Goal: Task Accomplishment & Management: Complete application form

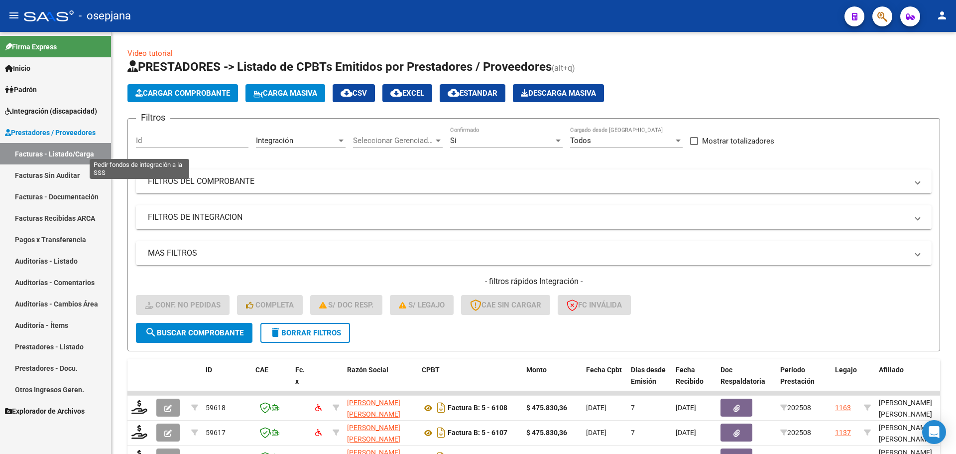
scroll to position [258, 0]
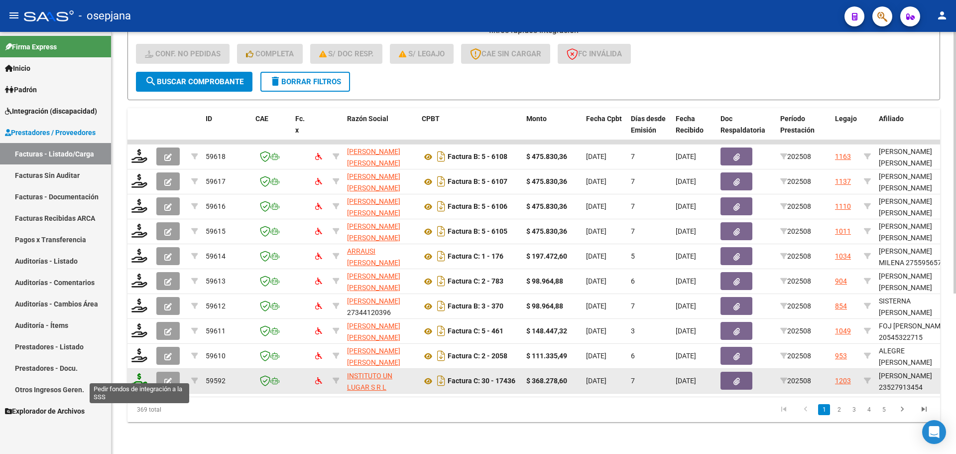
click at [140, 373] on icon at bounding box center [139, 380] width 16 height 14
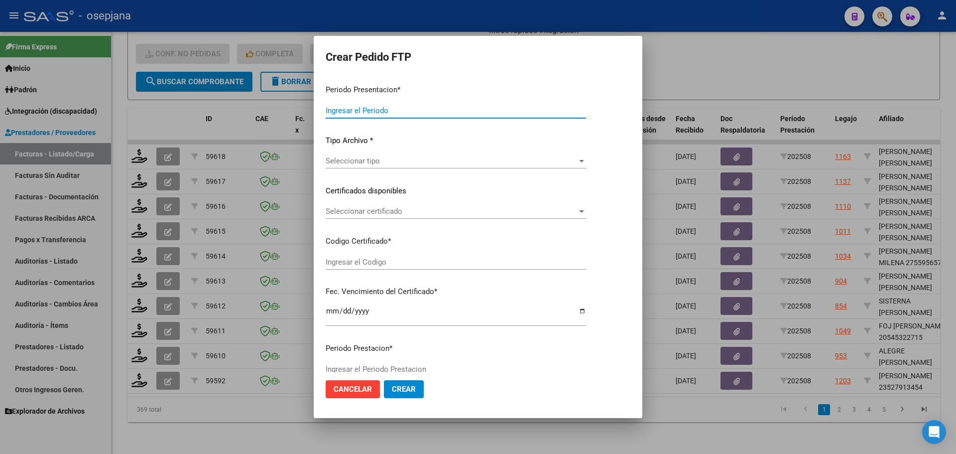
type input "202508"
type input "$ 368.278,60"
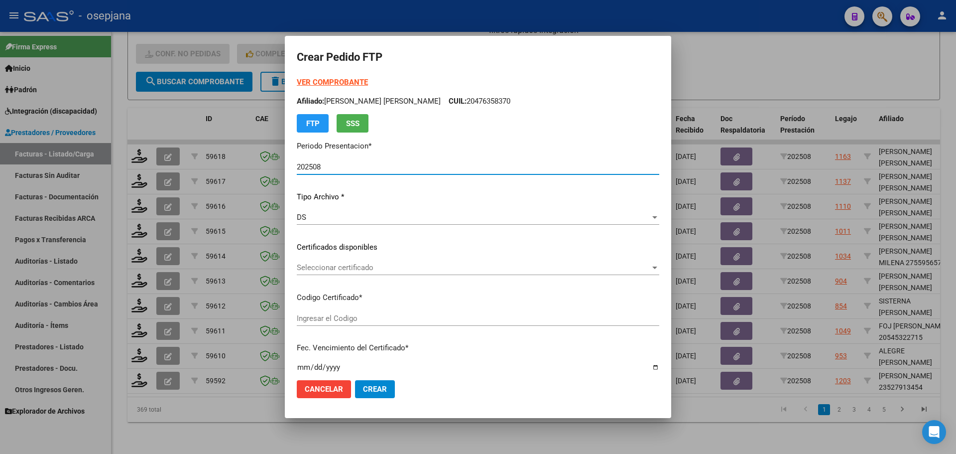
type input "ARG01000527913452023080220250802BS415"
type input "[DATE]"
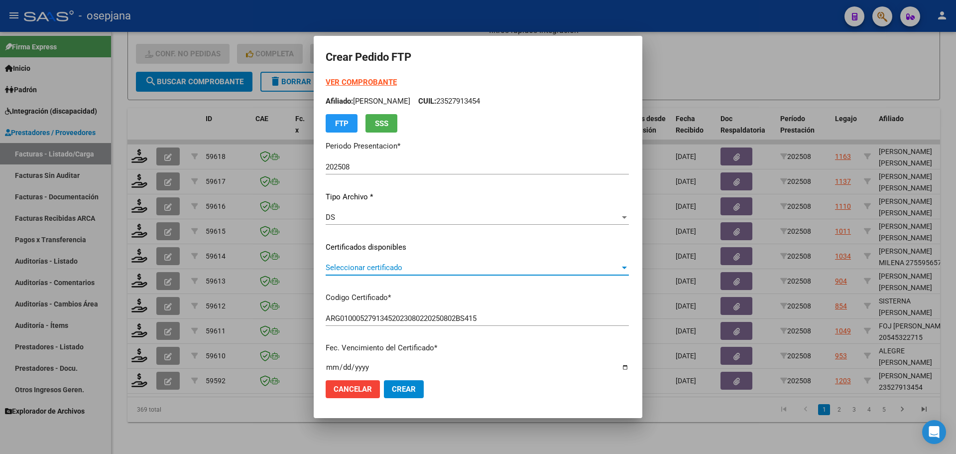
click at [364, 266] on span "Seleccionar certificado" at bounding box center [473, 267] width 294 height 9
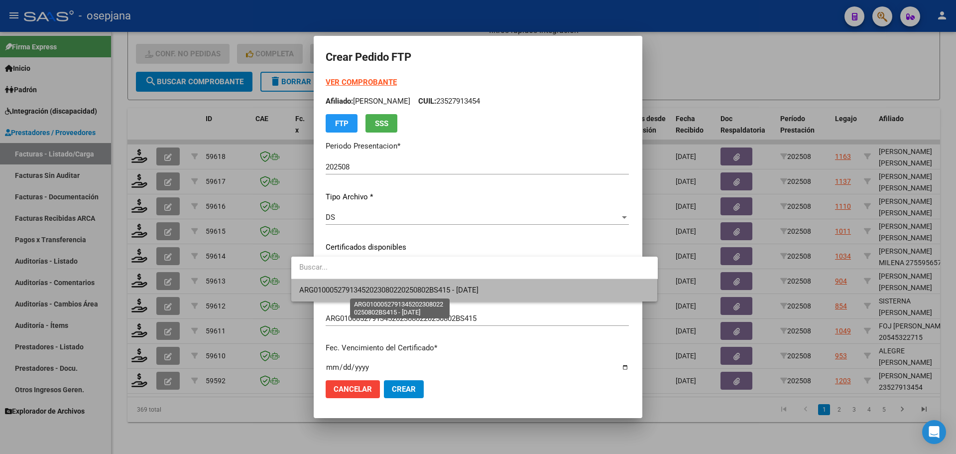
click at [366, 292] on span "ARG01000527913452023080220250802BS415 - [DATE]" at bounding box center [388, 289] width 179 height 9
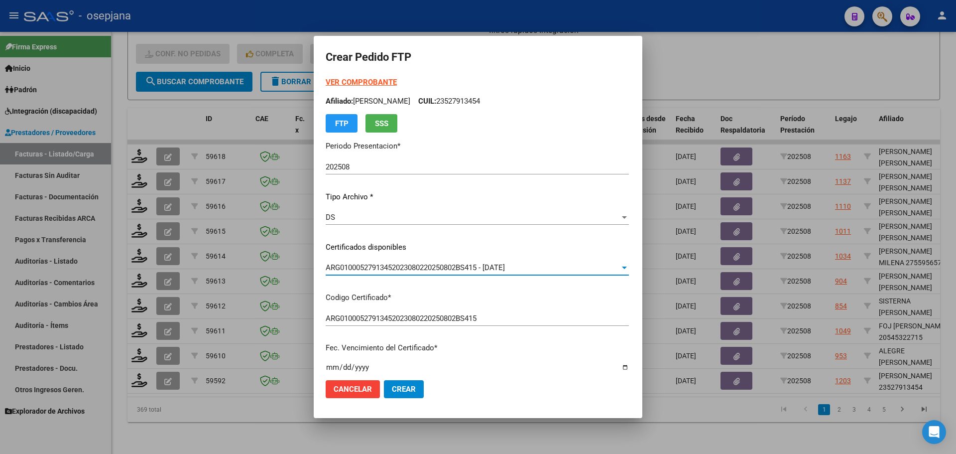
click at [351, 80] on strong "VER COMPROBANTE" at bounding box center [361, 82] width 71 height 9
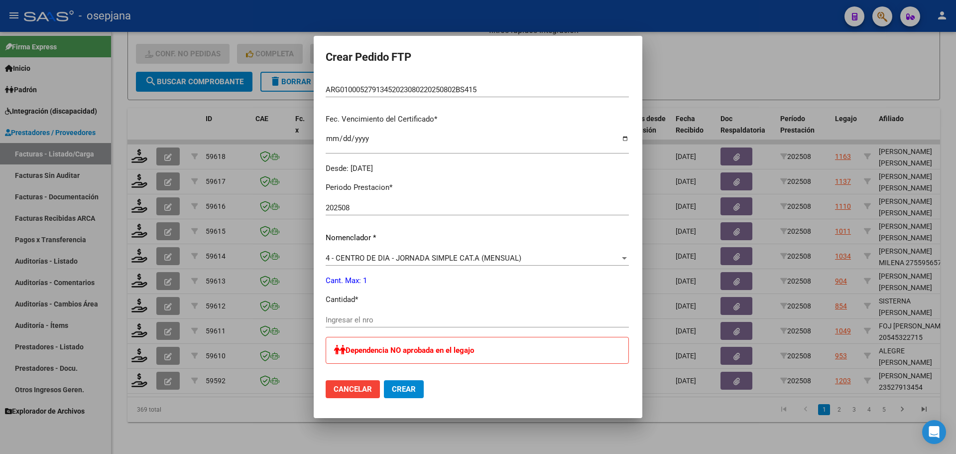
scroll to position [249, 0]
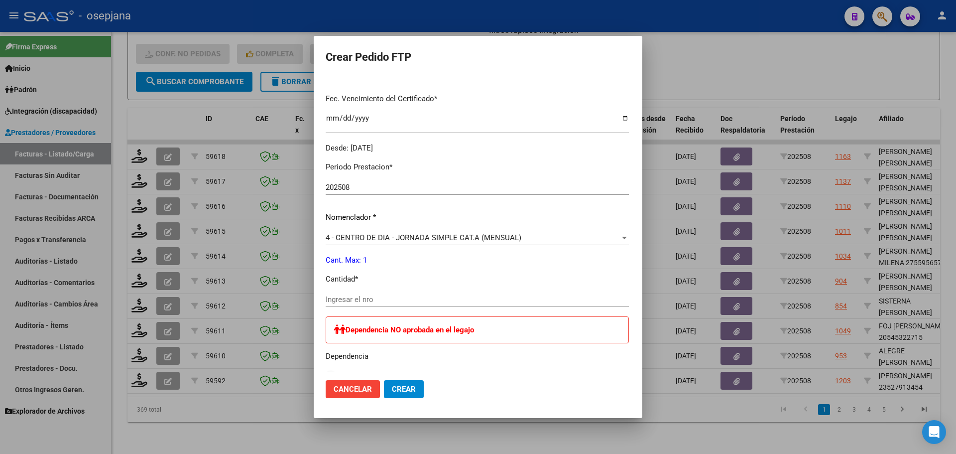
click at [328, 297] on input "Ingresar el nro" at bounding box center [477, 299] width 303 height 9
type input "1"
click at [392, 391] on span "Crear" at bounding box center [404, 388] width 24 height 9
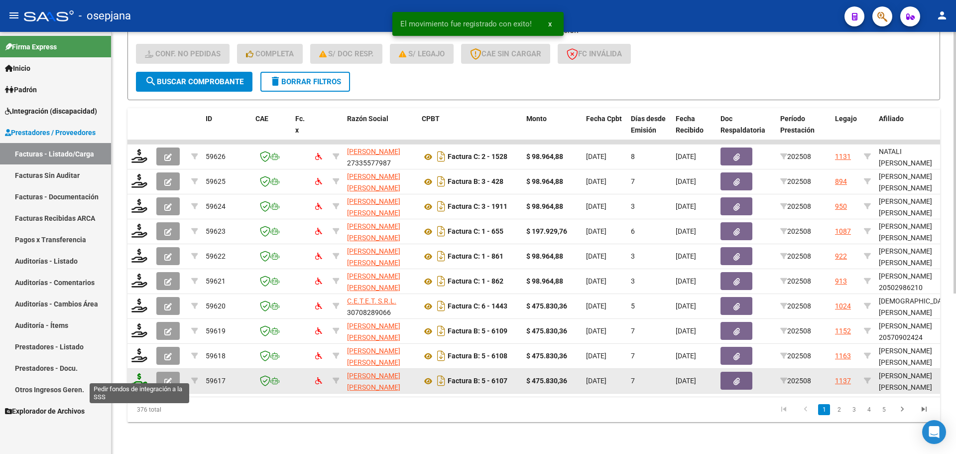
click at [135, 377] on icon at bounding box center [139, 380] width 16 height 14
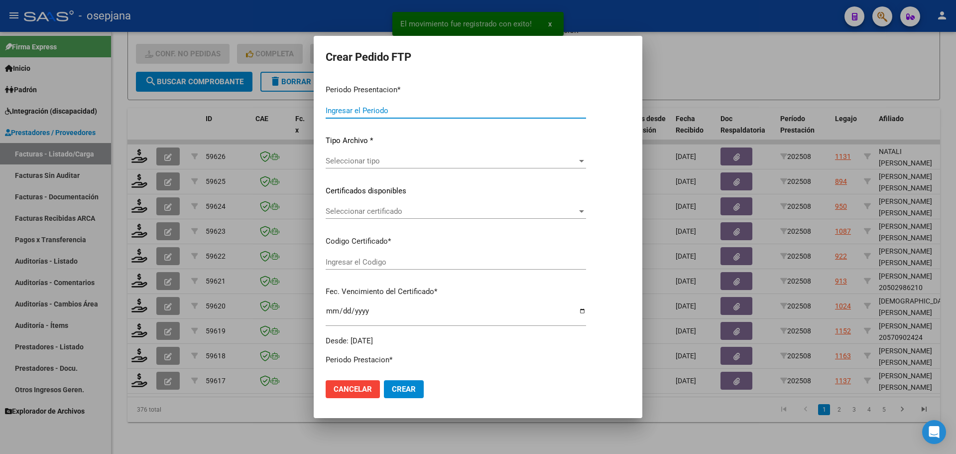
type input "202508"
type input "$ 475.830,36"
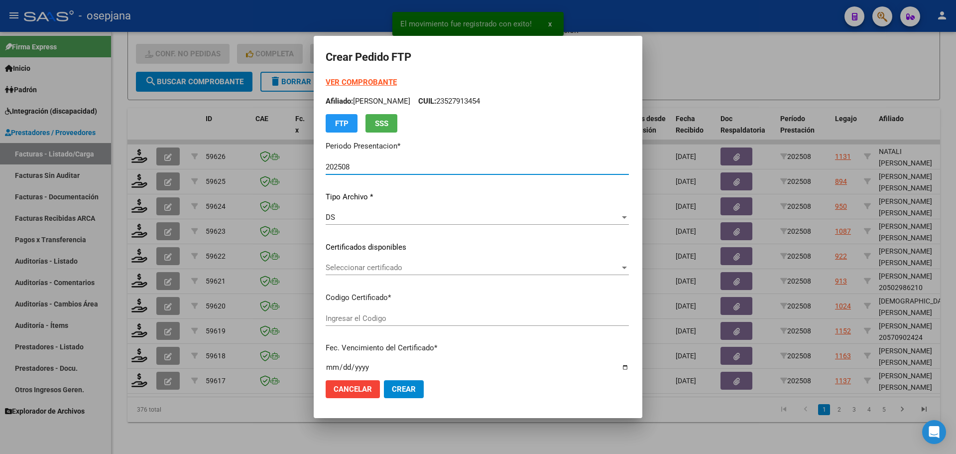
type input "ARG02000552033292020121720251217BSAS436"
type input "[DATE]"
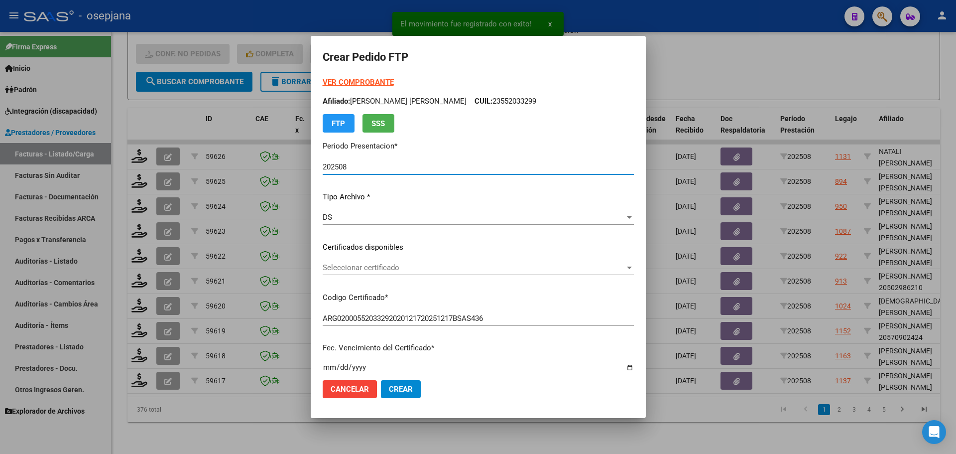
click at [353, 264] on span "Seleccionar certificado" at bounding box center [474, 267] width 302 height 9
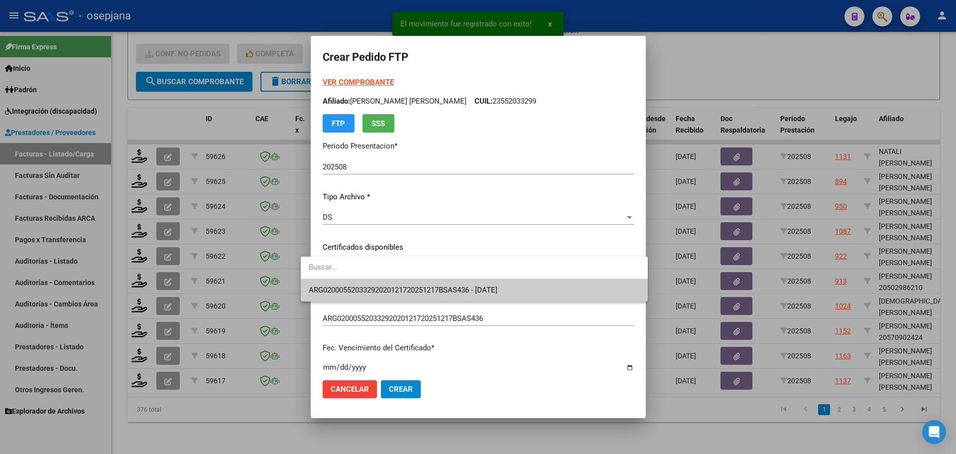
click at [357, 282] on span "ARG02000552033292020121720251217BSAS436 - [DATE]" at bounding box center [474, 290] width 331 height 22
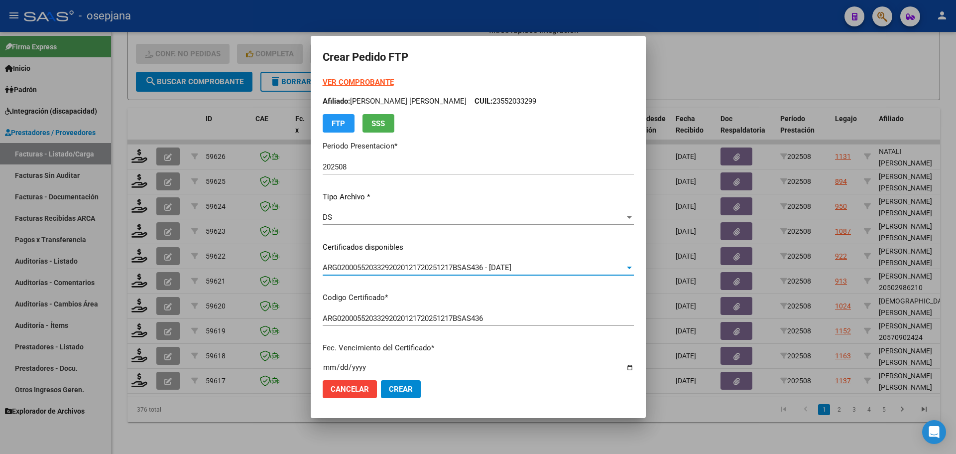
click at [365, 82] on strong "VER COMPROBANTE" at bounding box center [358, 82] width 71 height 9
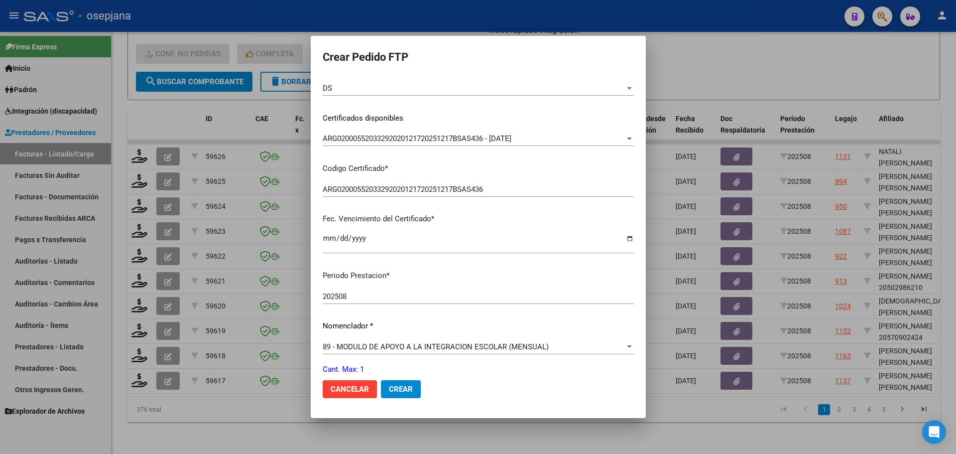
scroll to position [299, 0]
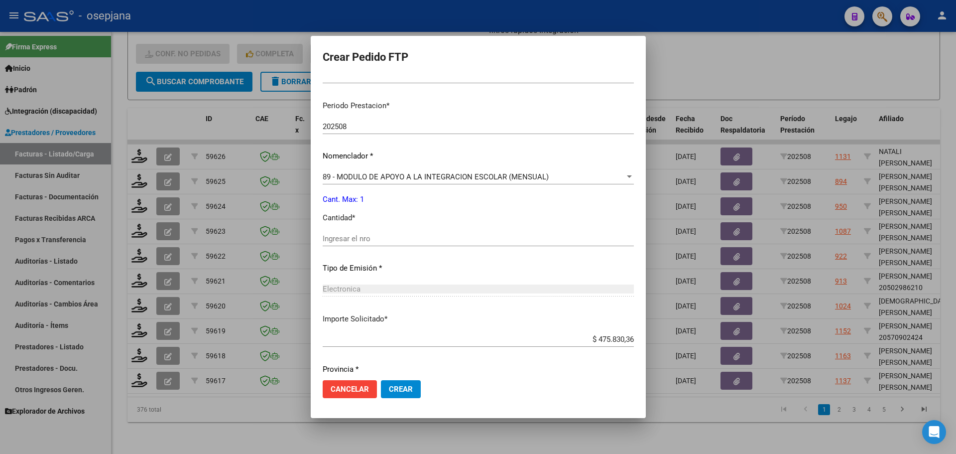
click at [361, 243] on input "Ingresar el nro" at bounding box center [478, 238] width 311 height 9
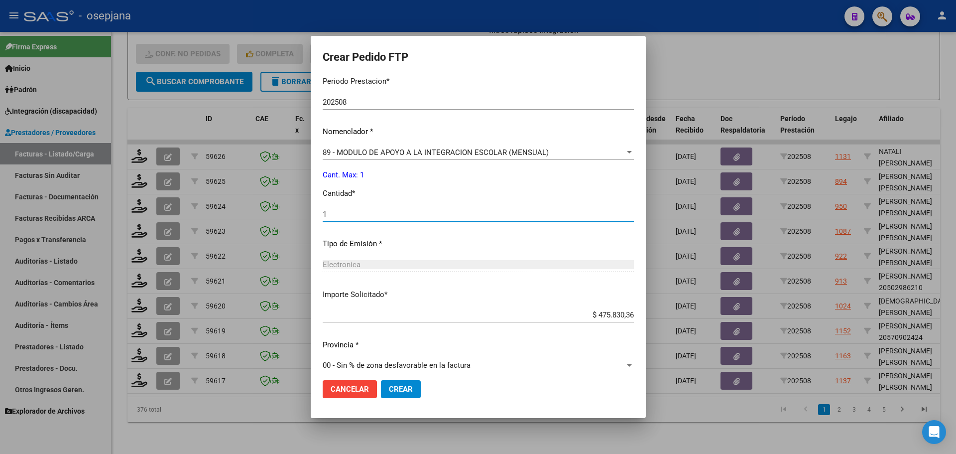
scroll to position [333, 0]
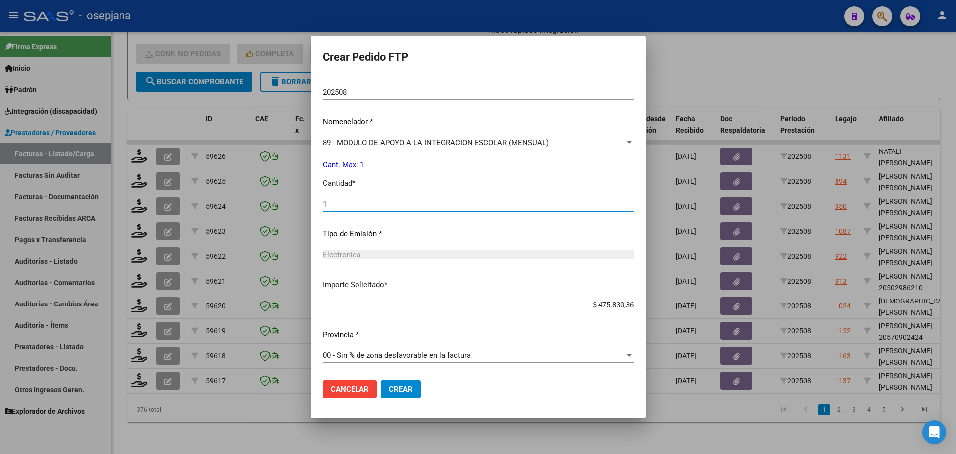
type input "1"
click at [397, 392] on span "Crear" at bounding box center [401, 388] width 24 height 9
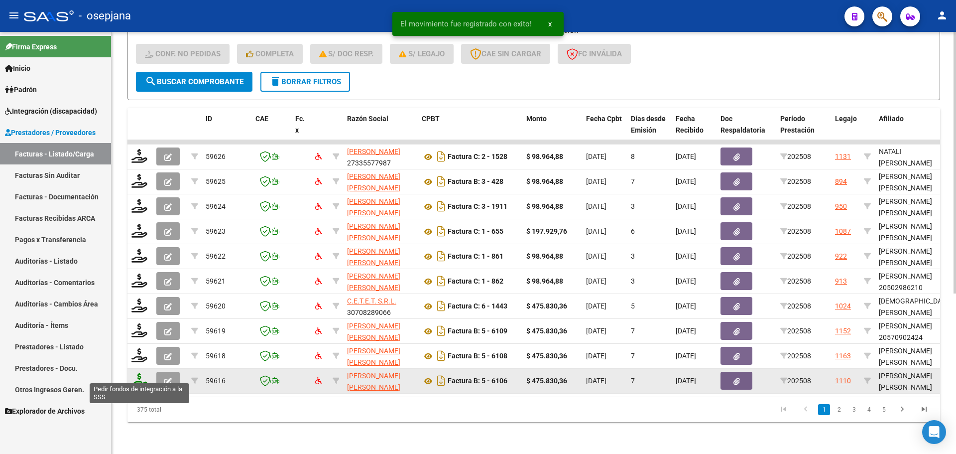
click at [135, 376] on icon at bounding box center [139, 380] width 16 height 14
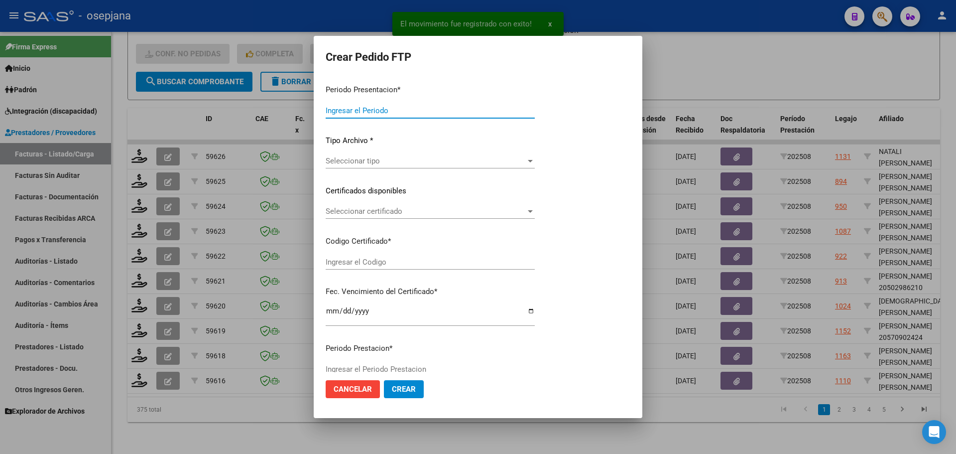
type input "202508"
type input "$ 475.830,36"
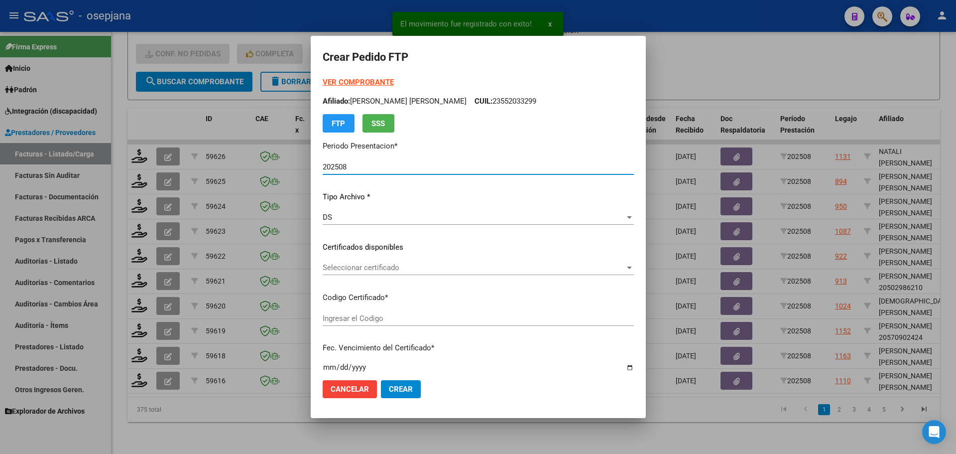
type input "E/T"
type input "[DATE]"
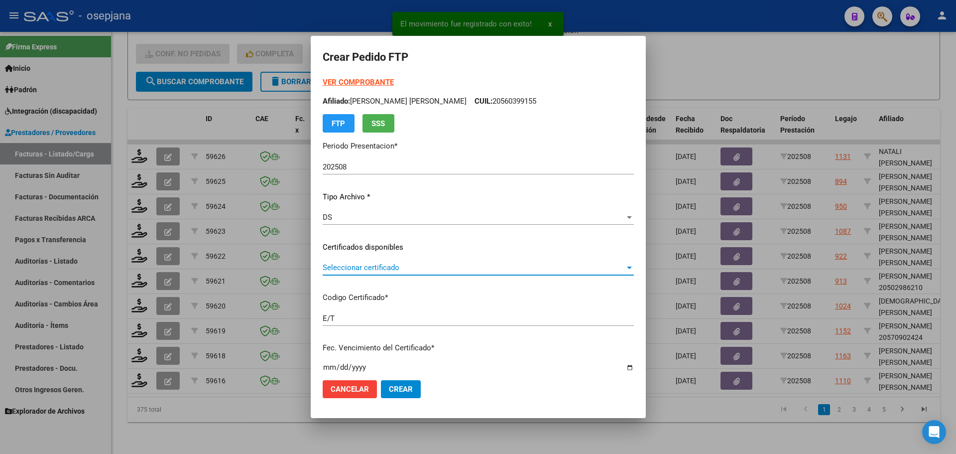
click at [354, 267] on span "Seleccionar certificado" at bounding box center [474, 267] width 302 height 9
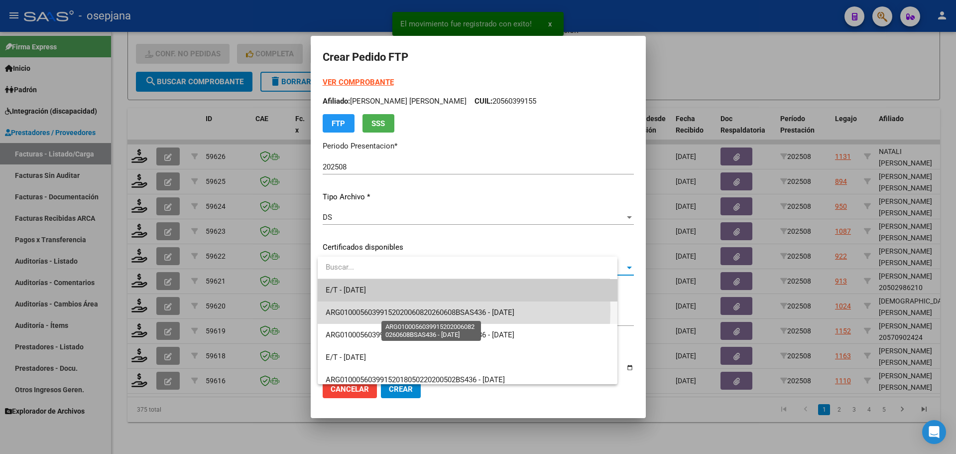
click at [358, 309] on span "ARG01000560399152020060820260608BSAS436 - [DATE]" at bounding box center [420, 312] width 189 height 9
type input "ARG01000560399152020060820260608BSAS436"
type input "[DATE]"
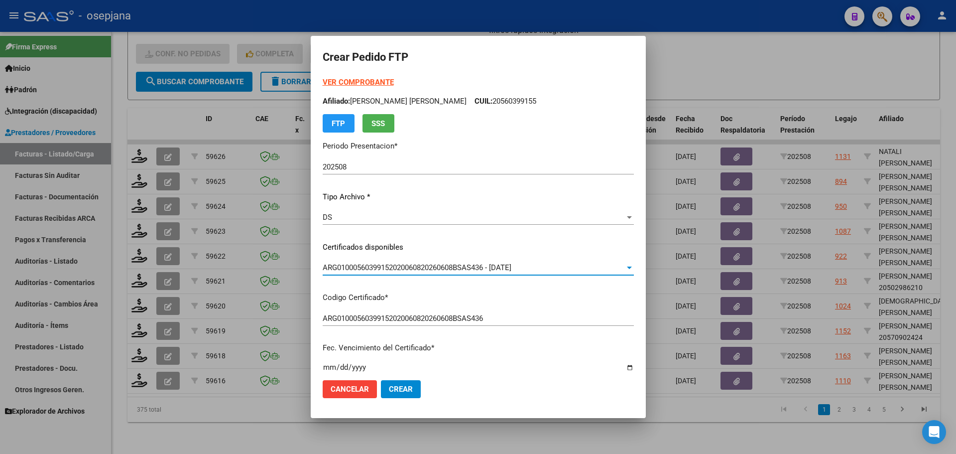
click at [372, 82] on strong "VER COMPROBANTE" at bounding box center [358, 82] width 71 height 9
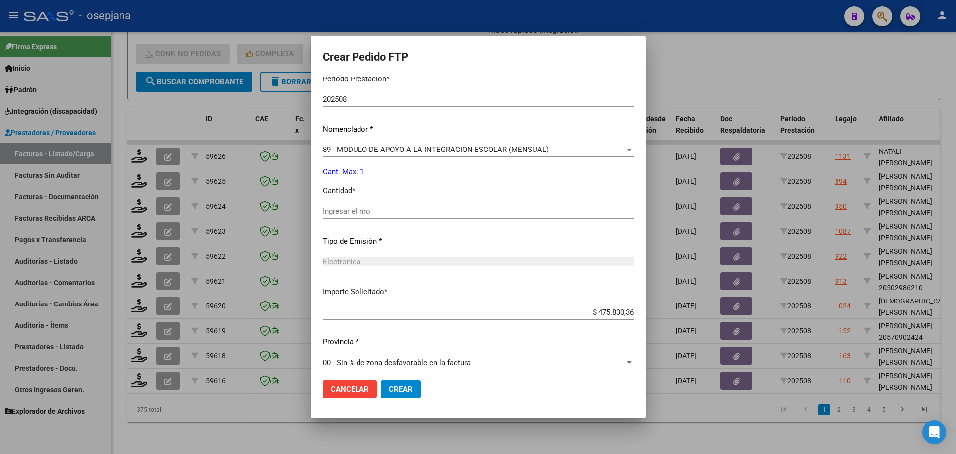
scroll to position [345, 0]
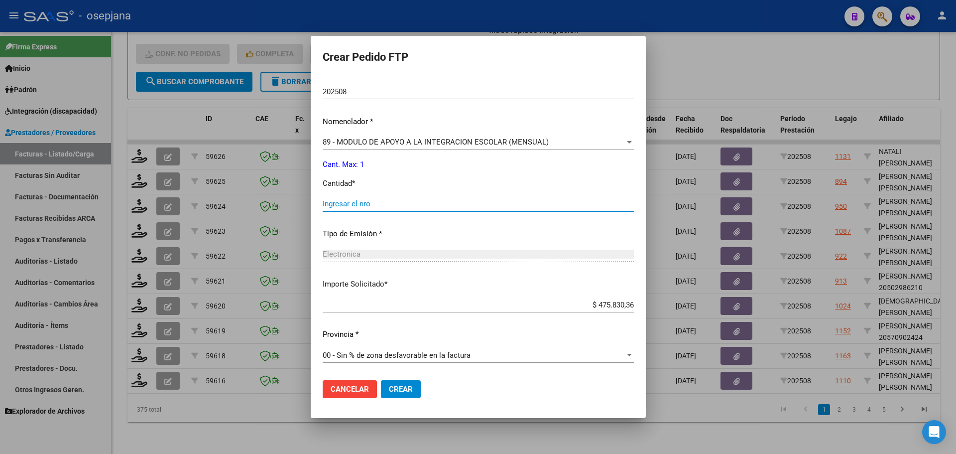
click at [359, 204] on input "Ingresar el nro" at bounding box center [478, 203] width 311 height 9
type input "1"
click at [413, 390] on span "Crear" at bounding box center [401, 388] width 24 height 9
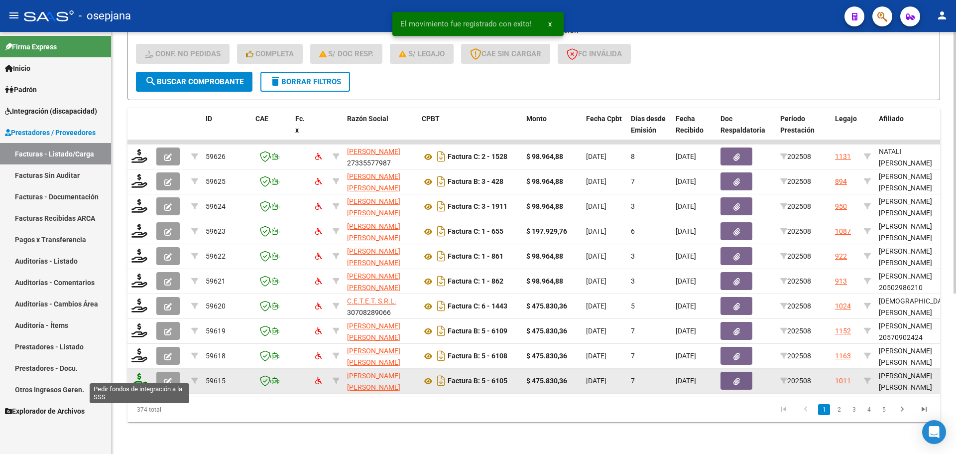
click at [137, 376] on icon at bounding box center [139, 380] width 16 height 14
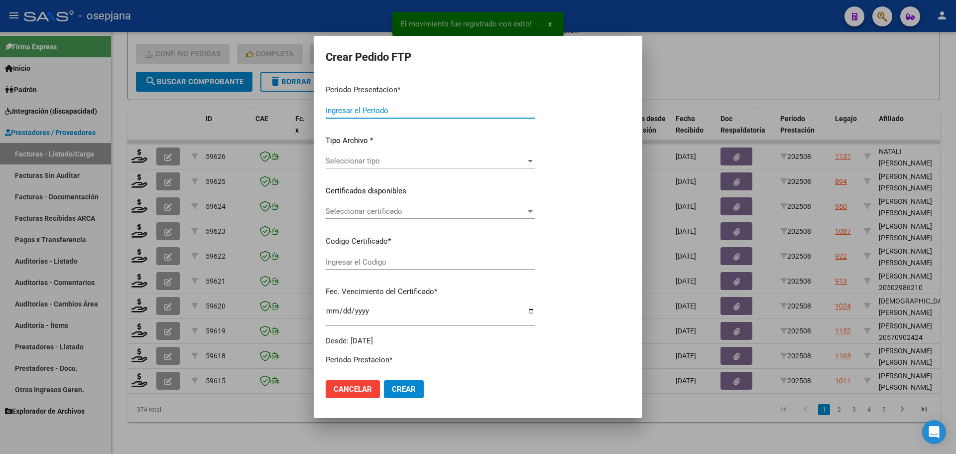
type input "202508"
type input "$ 475.830,36"
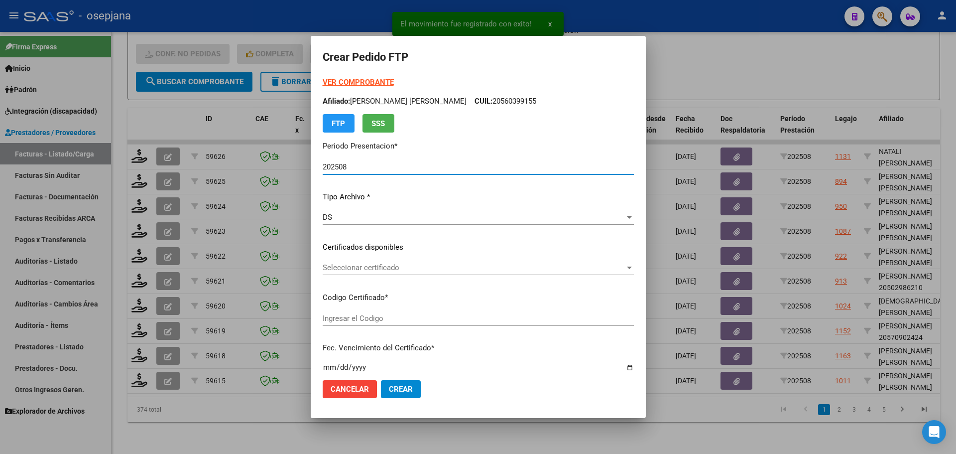
type input "RG02000548851132024021520290215BSAS436"
type input "[DATE]"
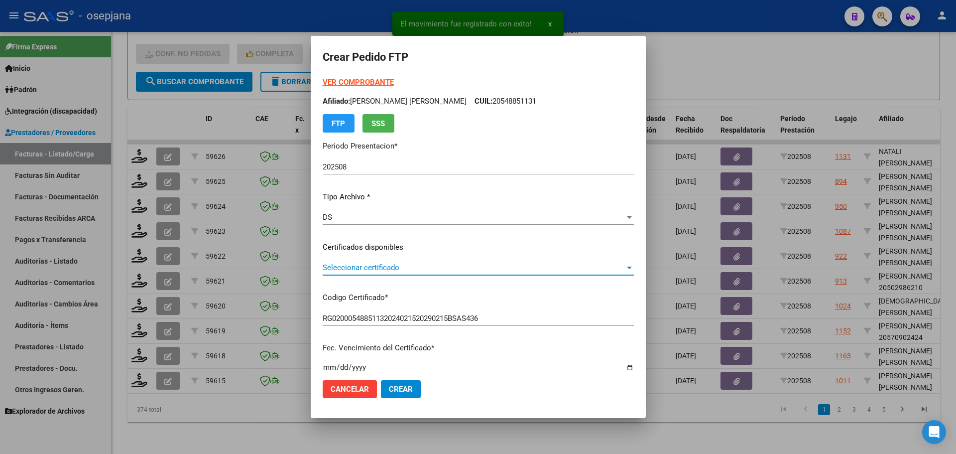
click at [440, 269] on span "Seleccionar certificado" at bounding box center [474, 267] width 302 height 9
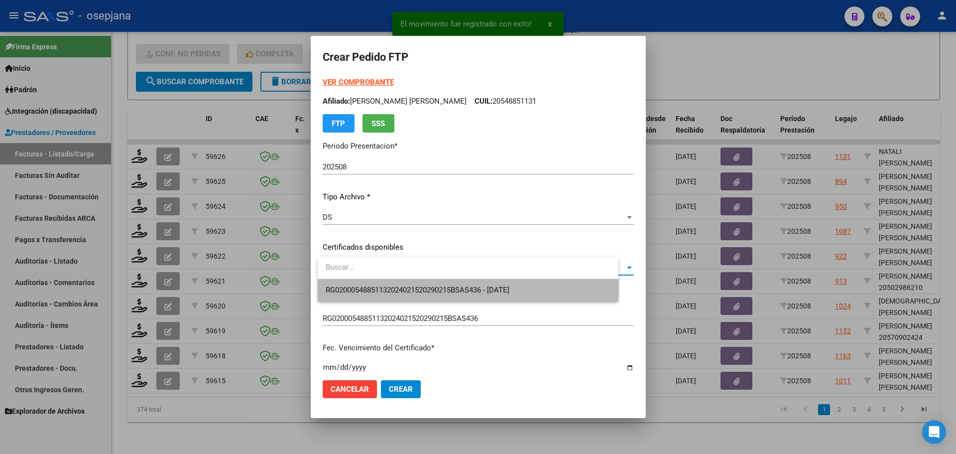
click at [438, 283] on span "RG02000548851132024021520290215BSAS436 - [DATE]" at bounding box center [468, 290] width 285 height 22
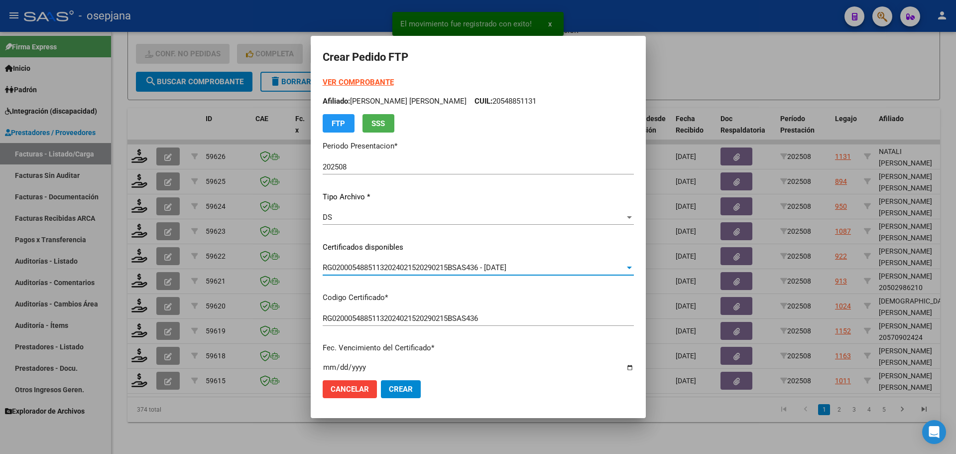
click at [384, 78] on strong "VER COMPROBANTE" at bounding box center [358, 82] width 71 height 9
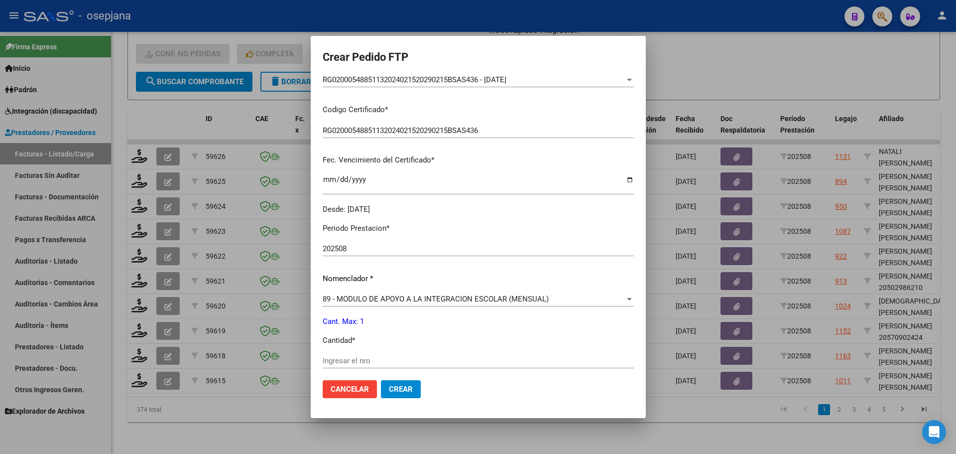
scroll to position [299, 0]
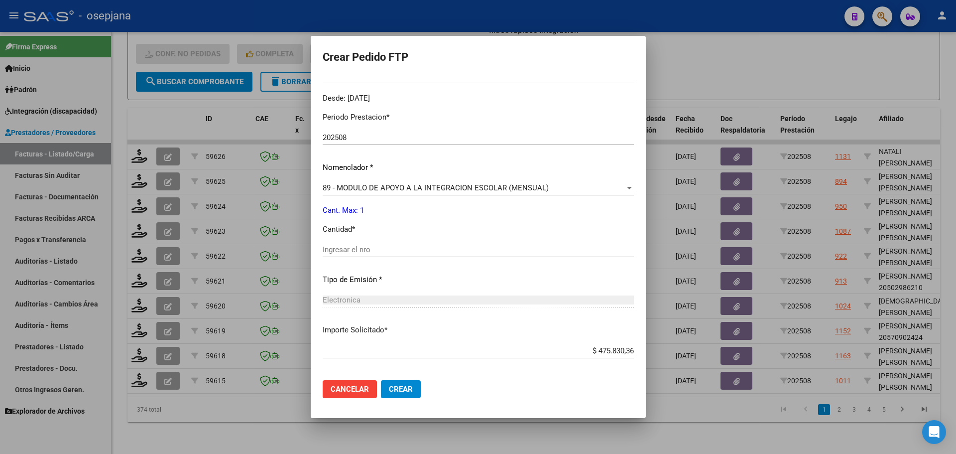
click at [355, 245] on div "Ingresar el nro" at bounding box center [478, 249] width 311 height 15
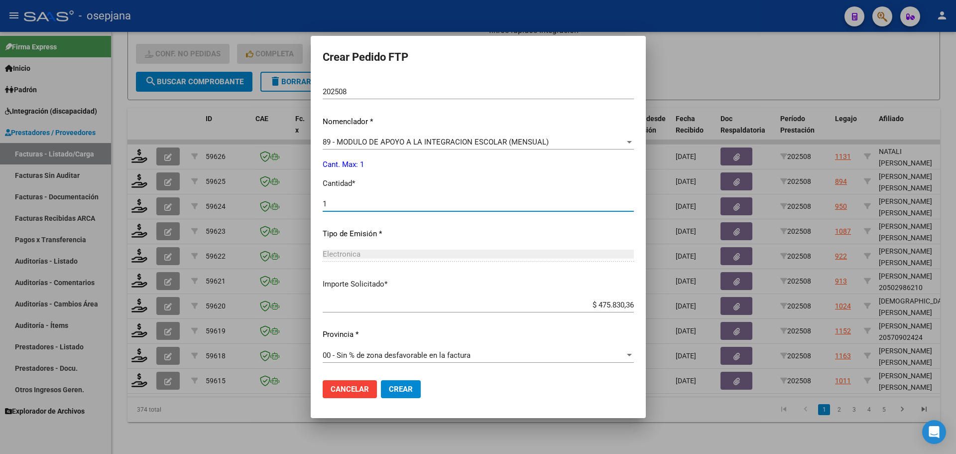
type input "1"
click at [405, 388] on span "Crear" at bounding box center [401, 388] width 24 height 9
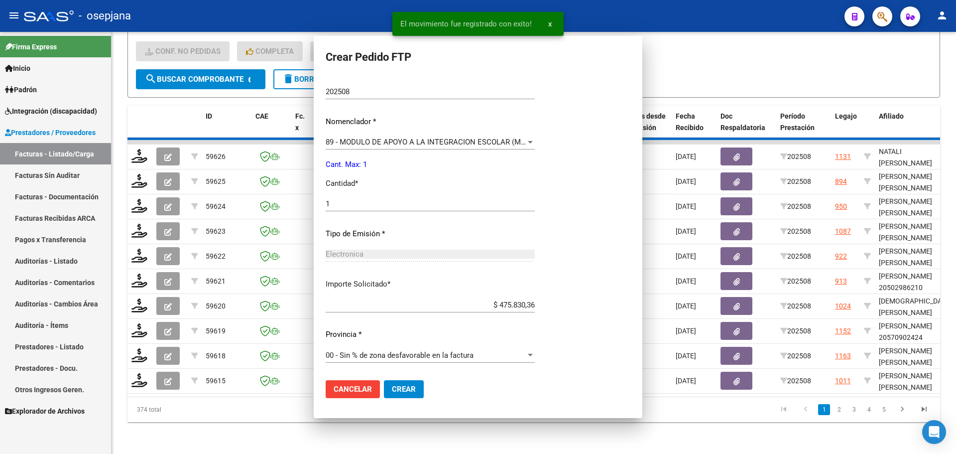
scroll to position [0, 0]
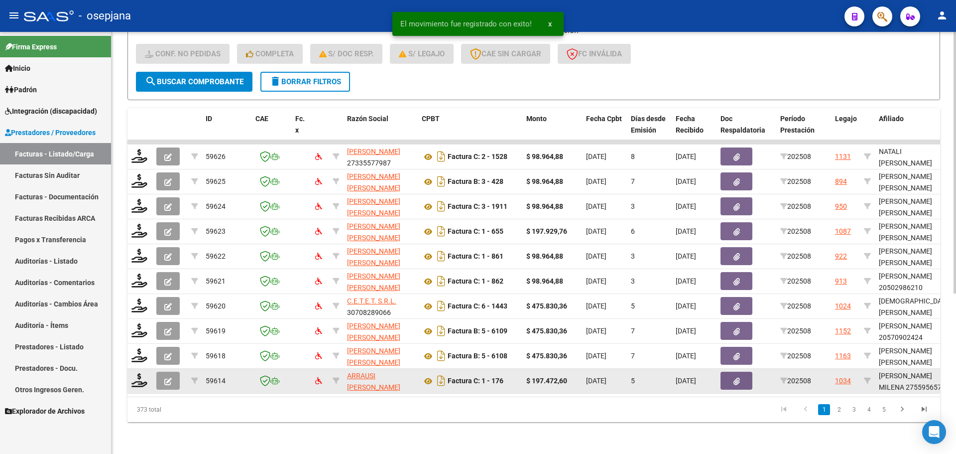
click at [130, 376] on datatable-body-cell at bounding box center [139, 381] width 25 height 24
click at [136, 373] on icon at bounding box center [139, 380] width 16 height 14
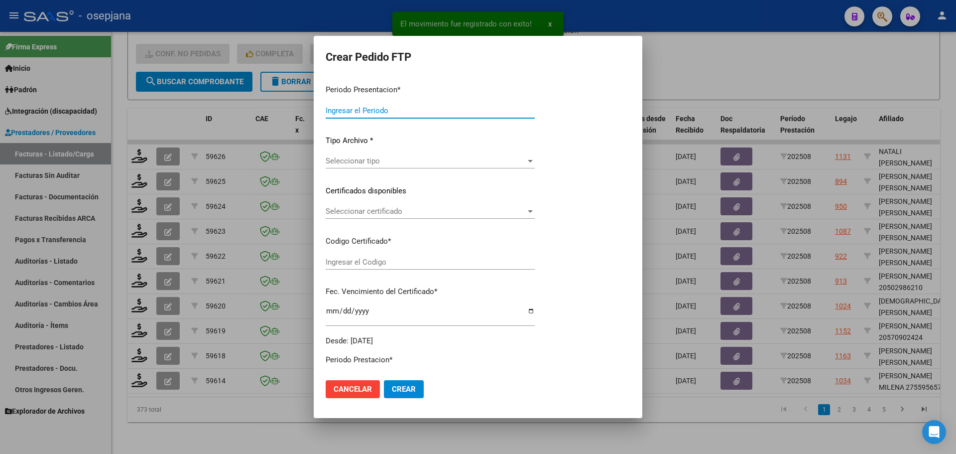
type input "202508"
type input "$ 197.472,60"
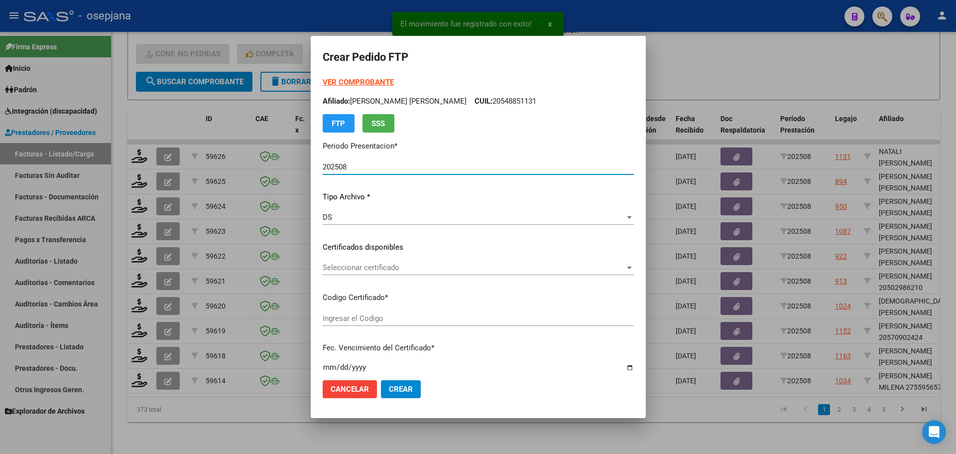
type input "ARG01000595657402021010520260105BSAS309"
type input "[DATE]"
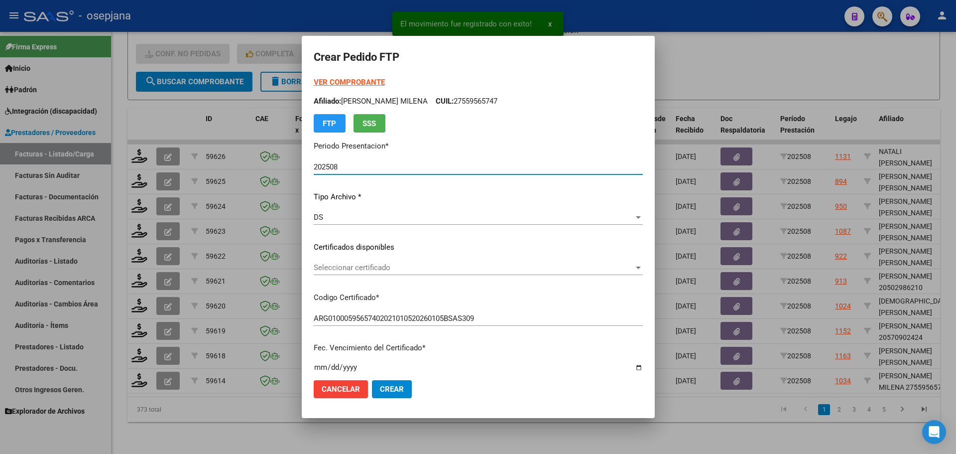
click at [401, 267] on span "Seleccionar certificado" at bounding box center [474, 267] width 320 height 9
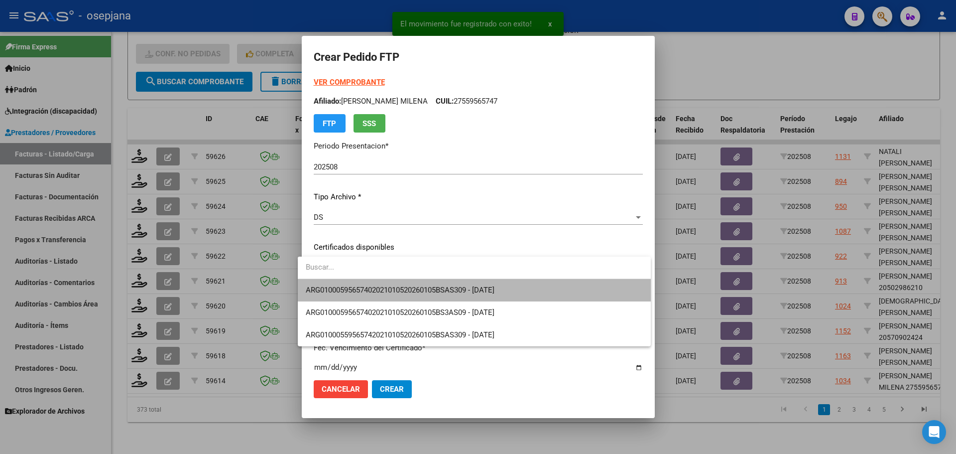
click at [401, 285] on span "ARG01000595657402021010520260105BSAS309 - [DATE]" at bounding box center [474, 290] width 337 height 22
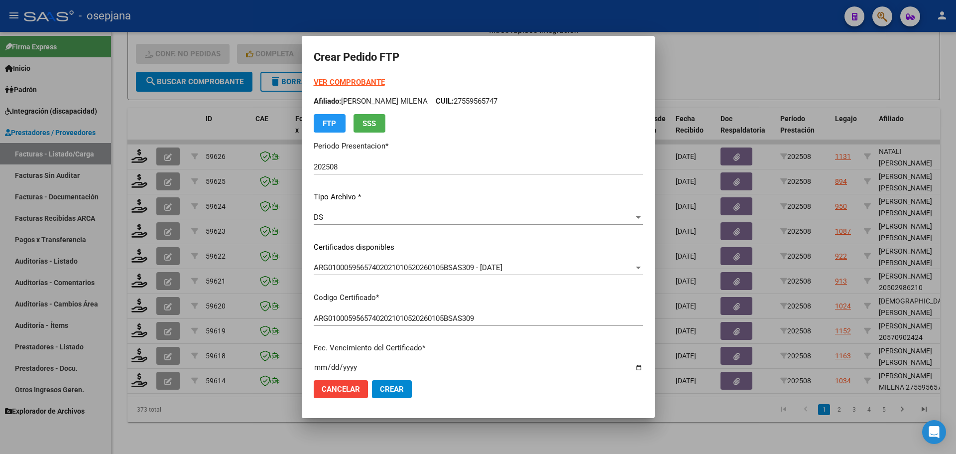
click at [363, 81] on strong "VER COMPROBANTE" at bounding box center [349, 82] width 71 height 9
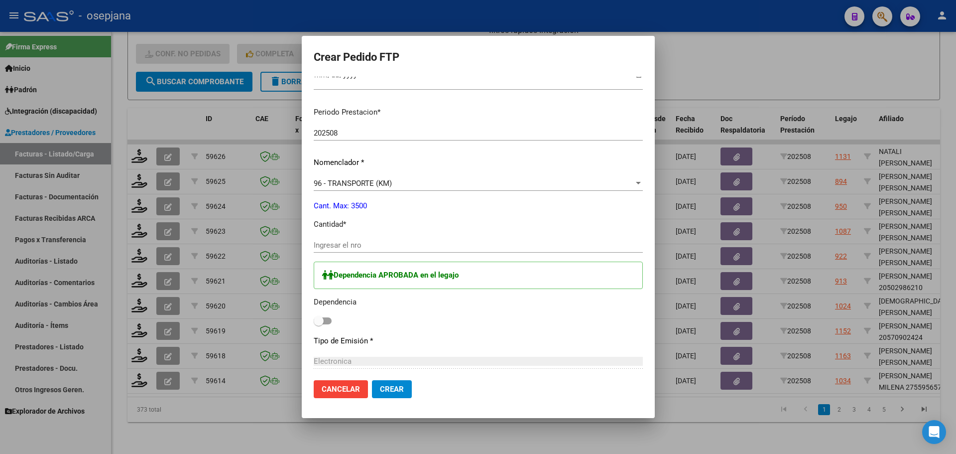
scroll to position [349, 0]
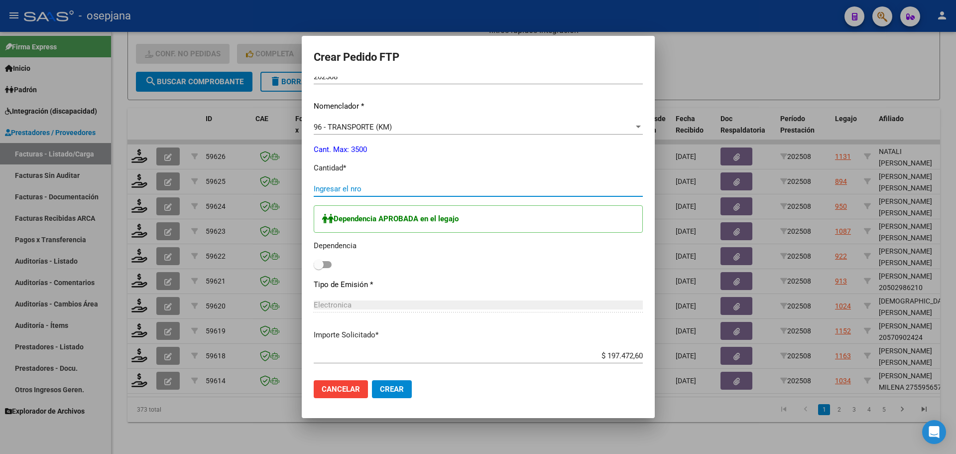
click at [371, 189] on input "Ingresar el nro" at bounding box center [478, 188] width 329 height 9
type input "270"
click at [320, 270] on div "Periodo Prestacion * 202508 Ingresar el Periodo Prestacion Nomenclador * 96 - T…" at bounding box center [478, 281] width 329 height 481
click at [315, 263] on span at bounding box center [319, 262] width 10 height 10
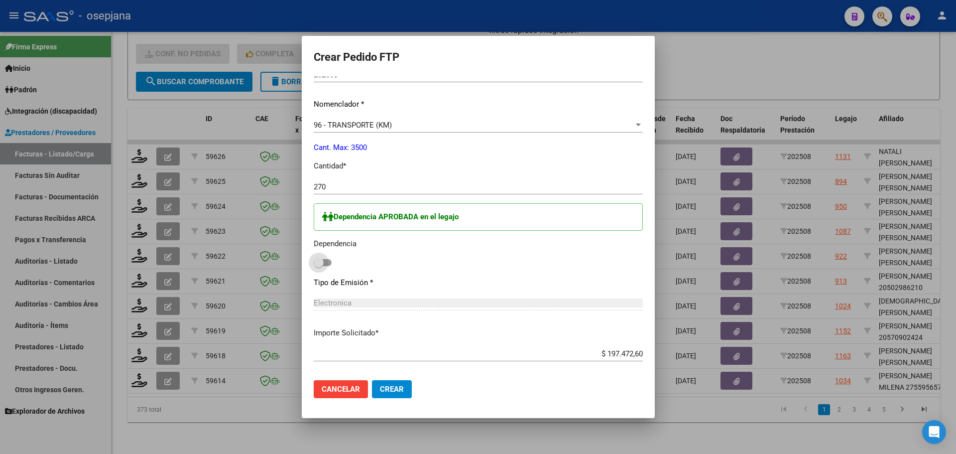
click at [318, 266] on input "checkbox" at bounding box center [318, 266] width 0 height 0
checkbox input "true"
click at [385, 392] on span "Crear" at bounding box center [392, 388] width 24 height 9
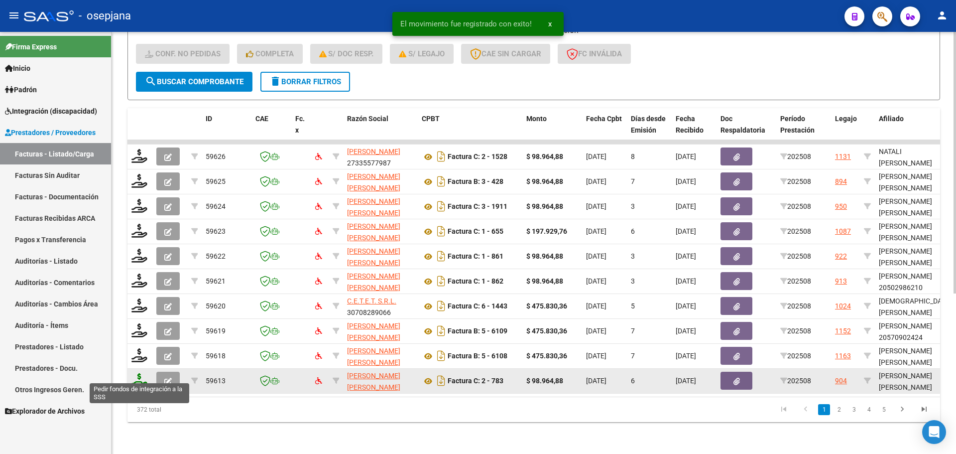
click at [138, 374] on icon at bounding box center [139, 380] width 16 height 14
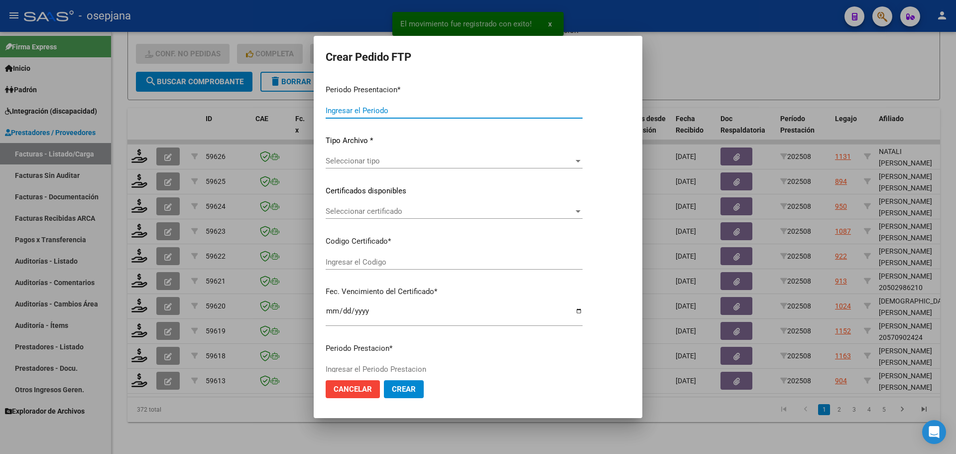
type input "202508"
type input "$ 98.964,88"
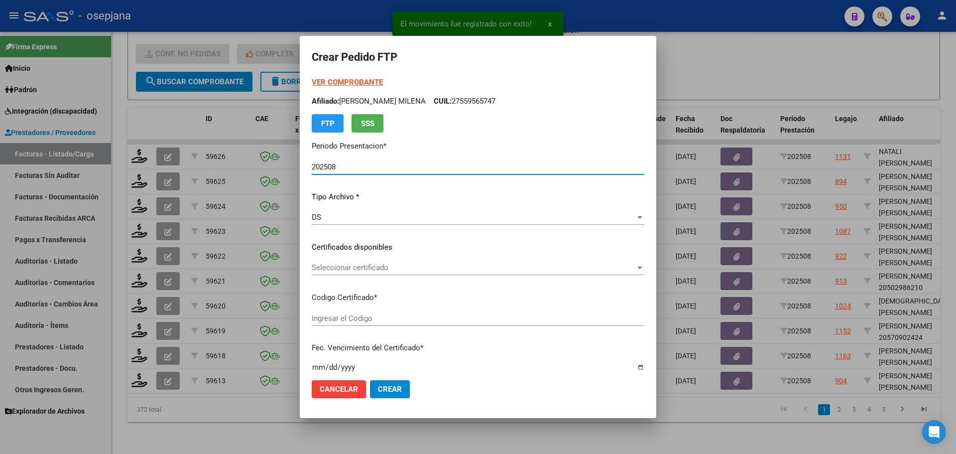
type input "ARG02000554965112022121420271214BS320"
type input "[DATE]"
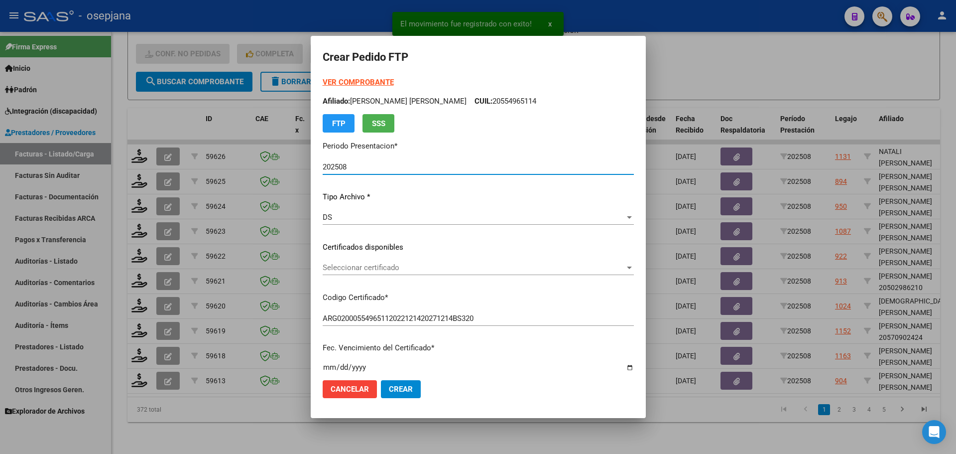
click at [356, 265] on span "Seleccionar certificado" at bounding box center [474, 267] width 302 height 9
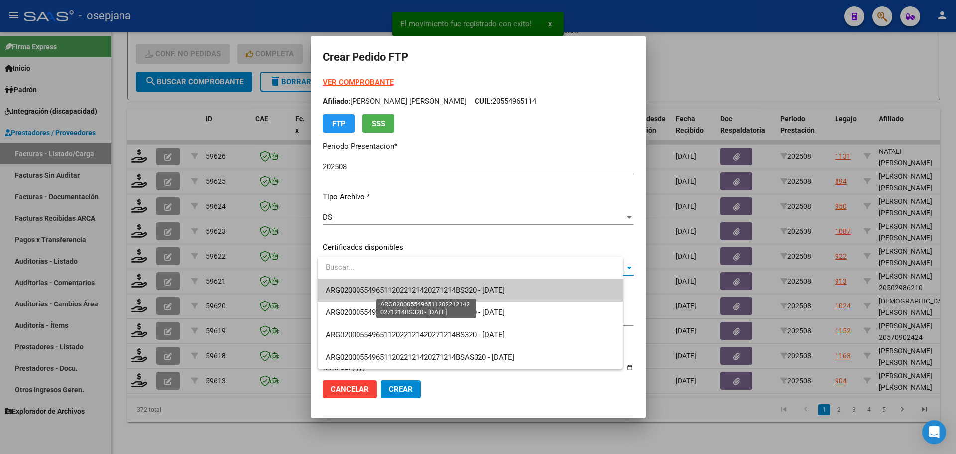
click at [363, 288] on span "ARG02000554965112022121420271214BS320 - [DATE]" at bounding box center [415, 289] width 179 height 9
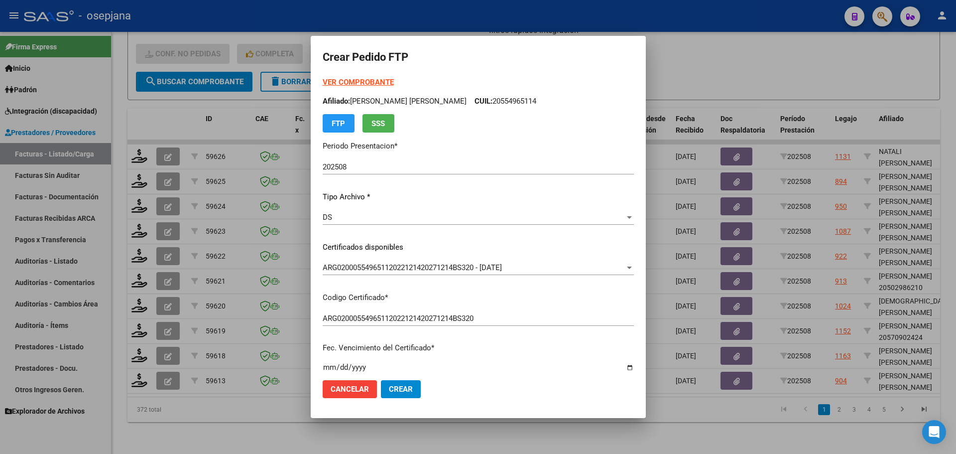
click at [366, 79] on strong "VER COMPROBANTE" at bounding box center [358, 82] width 71 height 9
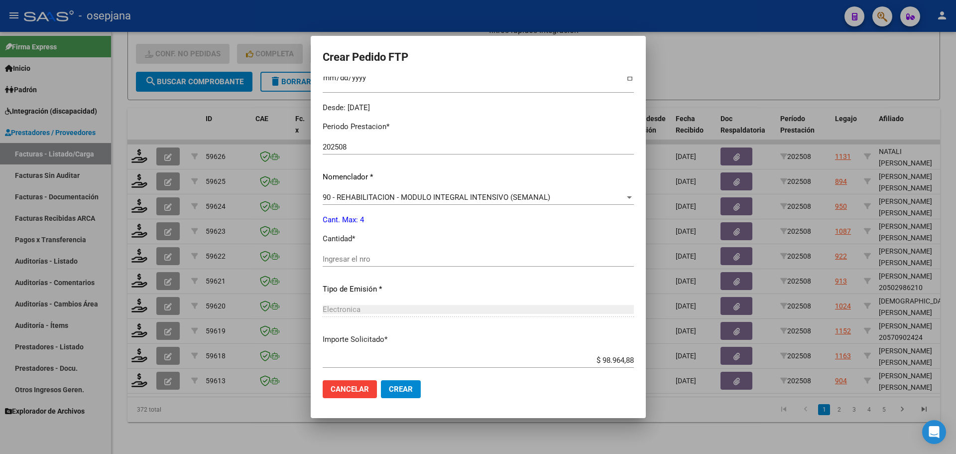
scroll to position [299, 0]
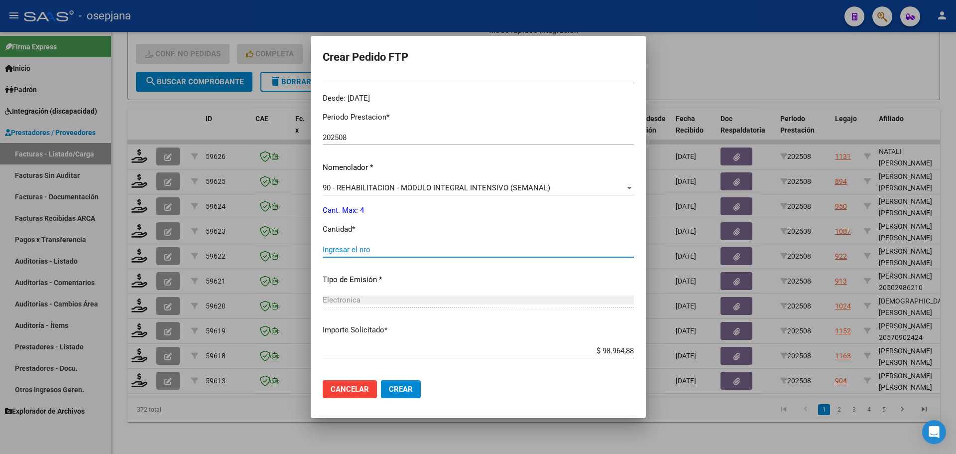
click at [352, 249] on input "Ingresar el nro" at bounding box center [478, 249] width 311 height 9
type input "4"
click at [400, 385] on span "Crear" at bounding box center [401, 388] width 24 height 9
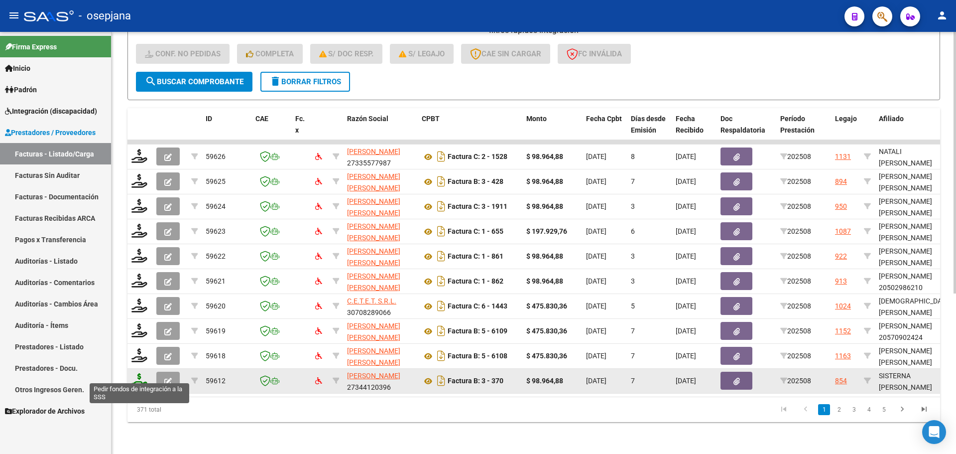
click at [141, 373] on icon at bounding box center [139, 380] width 16 height 14
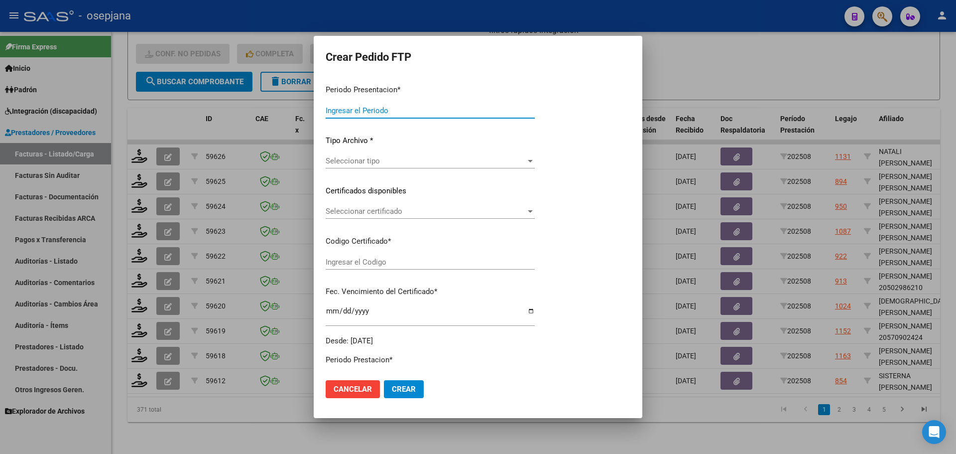
type input "202508"
type input "$ 98.964,88"
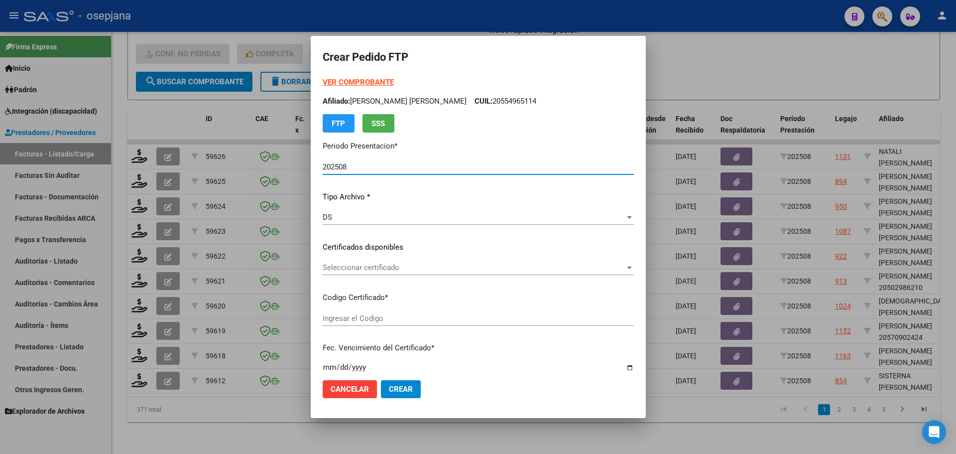
type input "ARG01000582465772024071020270710BSAS313"
type input "[DATE]"
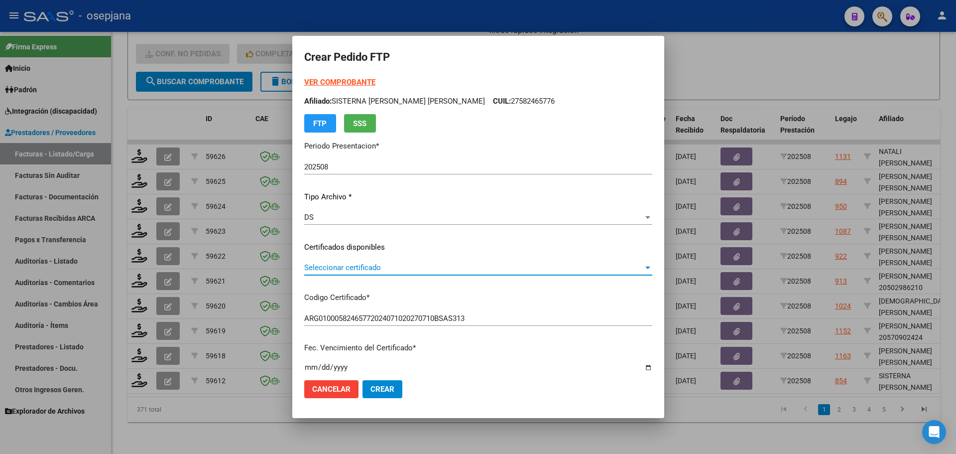
click at [394, 263] on span "Seleccionar certificado" at bounding box center [473, 267] width 339 height 9
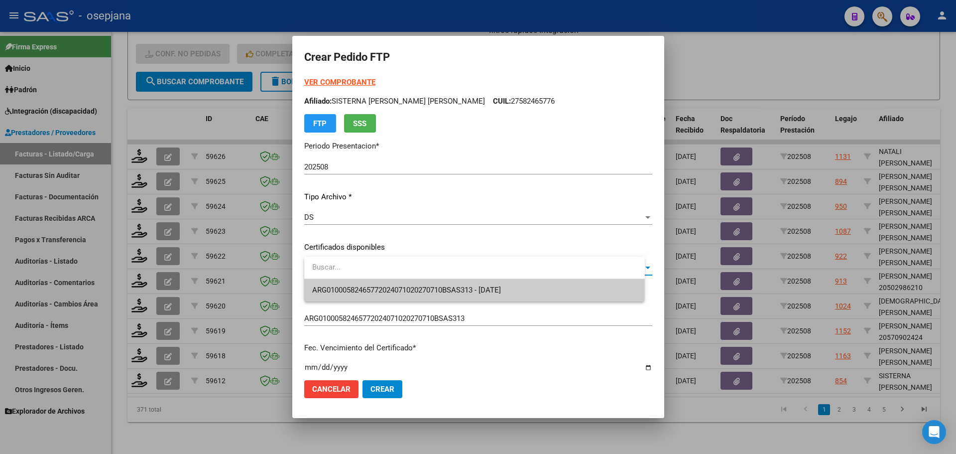
click at [394, 283] on span "ARG01000582465772024071020270710BSAS313 - [DATE]" at bounding box center [474, 290] width 325 height 22
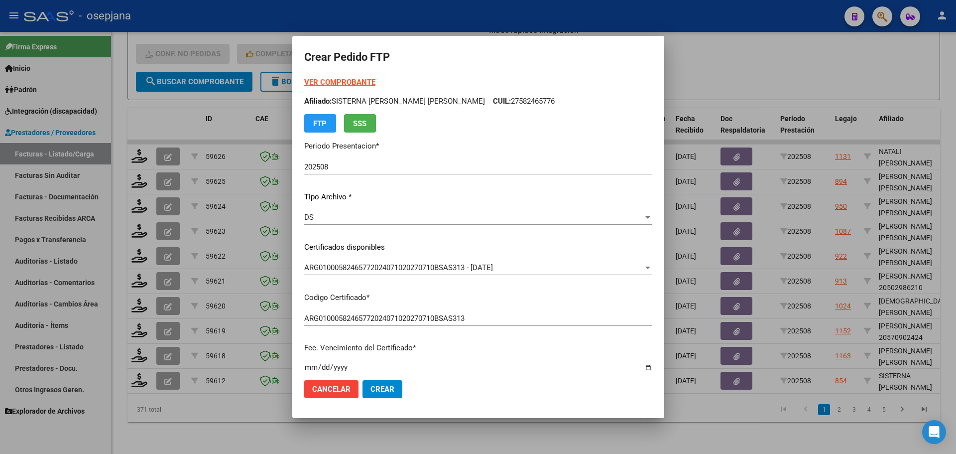
click at [365, 80] on strong "VER COMPROBANTE" at bounding box center [339, 82] width 71 height 9
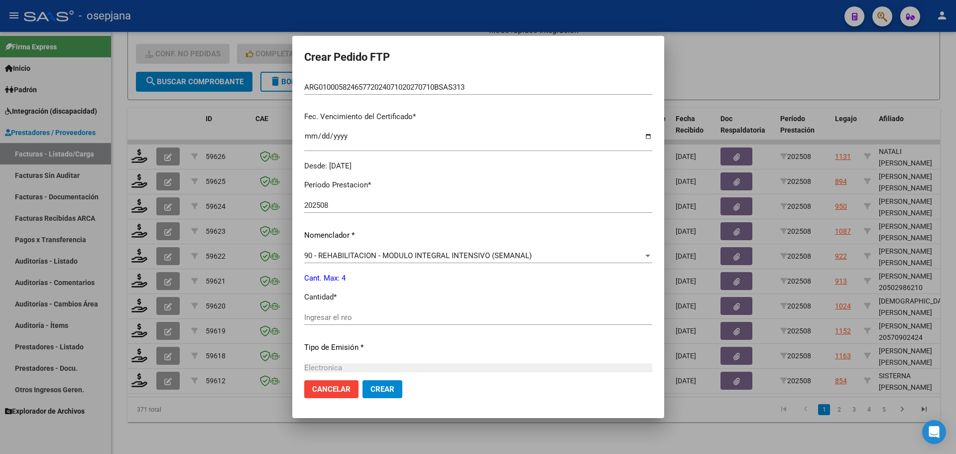
scroll to position [249, 0]
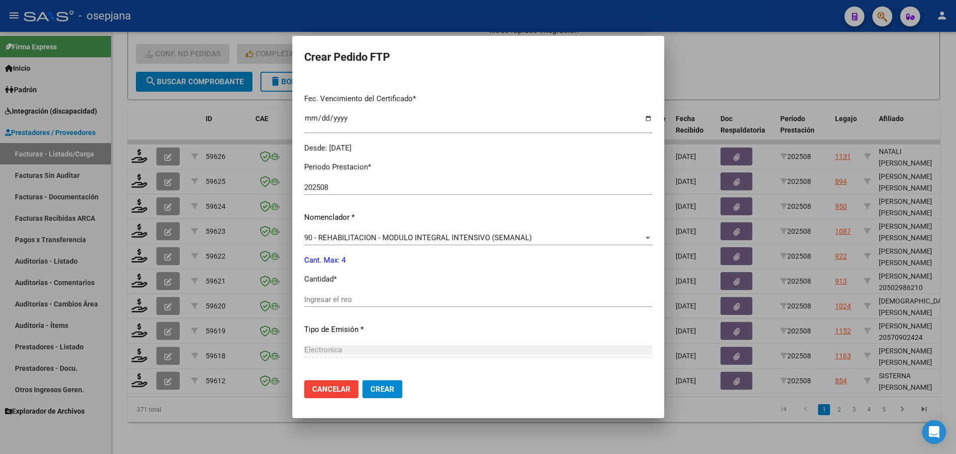
click at [338, 302] on input "Ingresar el nro" at bounding box center [478, 299] width 348 height 9
type input "4"
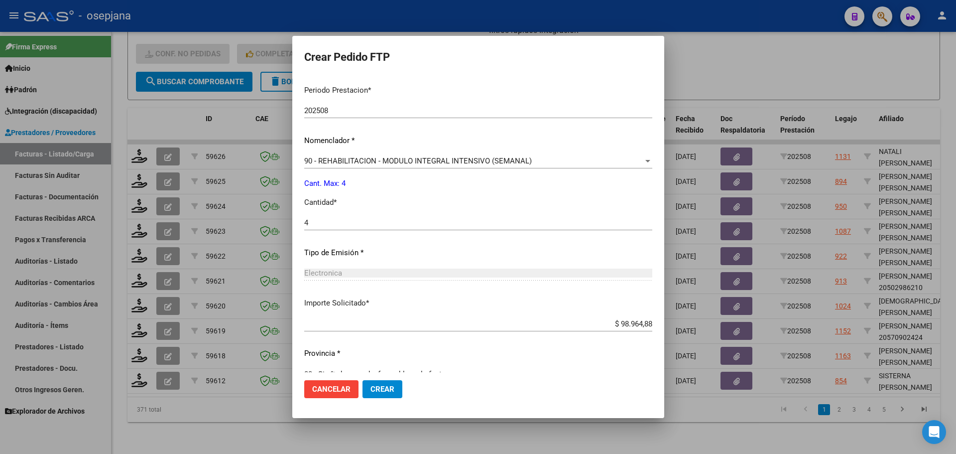
scroll to position [345, 0]
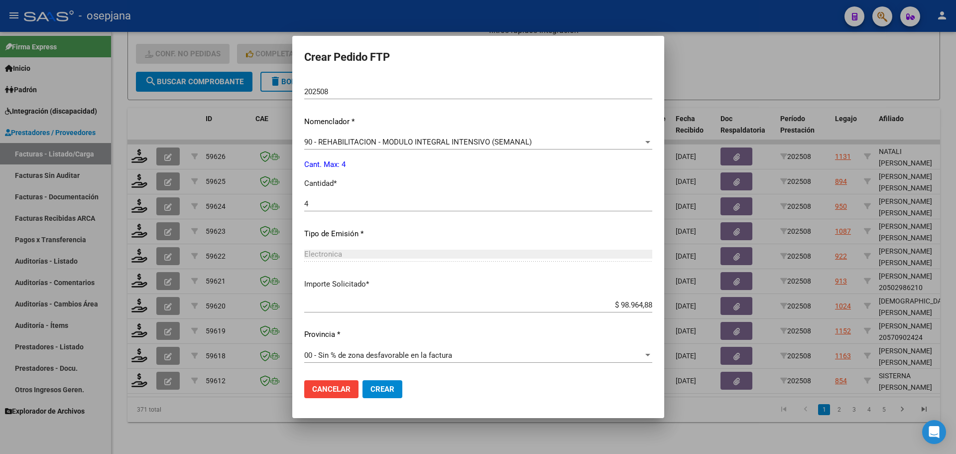
click at [394, 385] on span "Crear" at bounding box center [383, 388] width 24 height 9
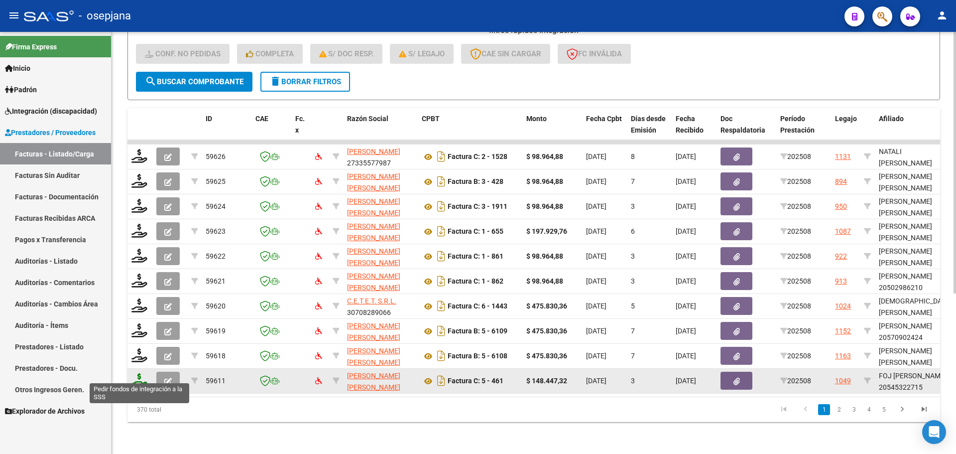
click at [143, 373] on icon at bounding box center [139, 380] width 16 height 14
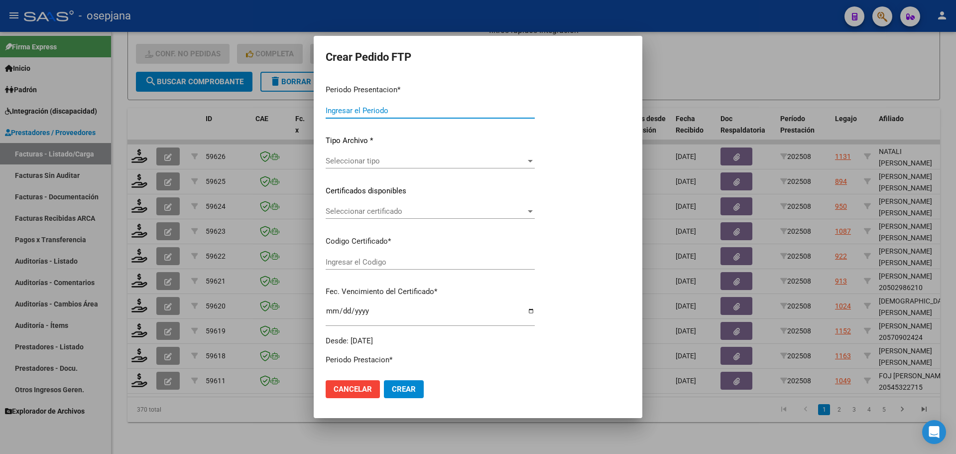
type input "202508"
type input "$ 148.447,32"
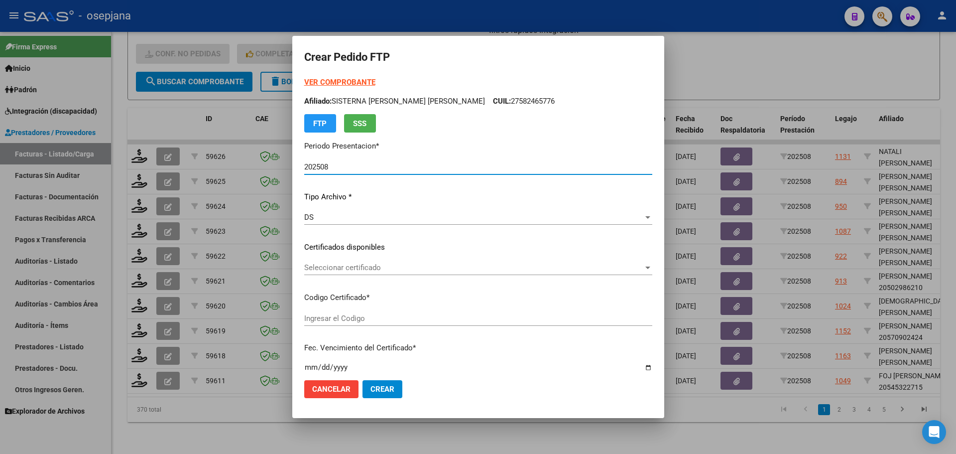
type input "ARG02000545322712025050520300505BUE313"
type input "[DATE]"
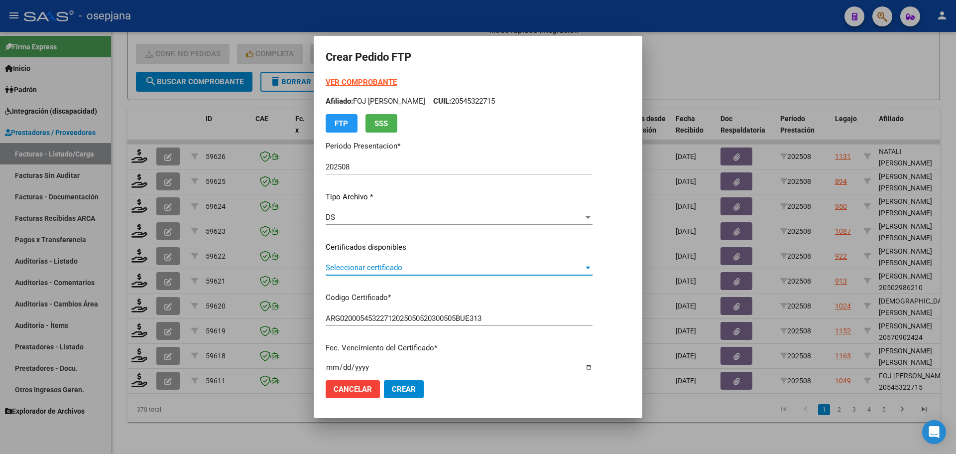
click at [382, 266] on span "Seleccionar certificado" at bounding box center [455, 267] width 258 height 9
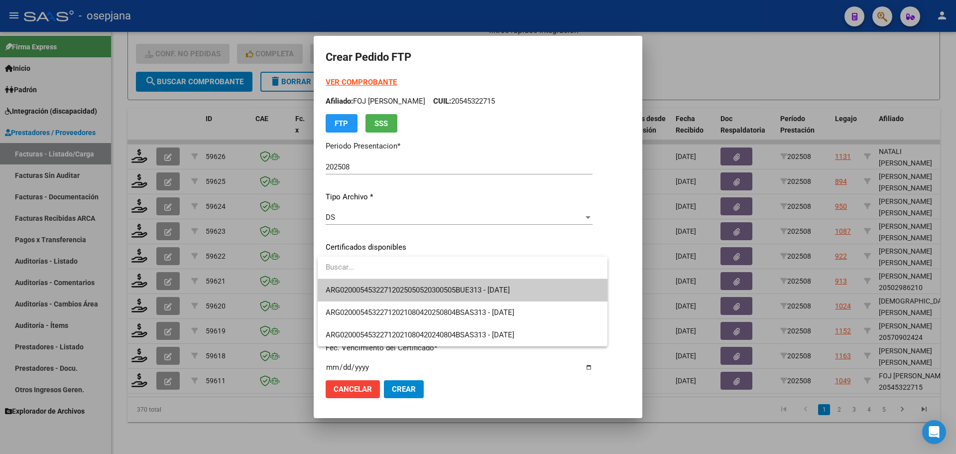
click at [388, 283] on span "ARG02000545322712025050520300505BUE313 - [DATE]" at bounding box center [463, 290] width 274 height 22
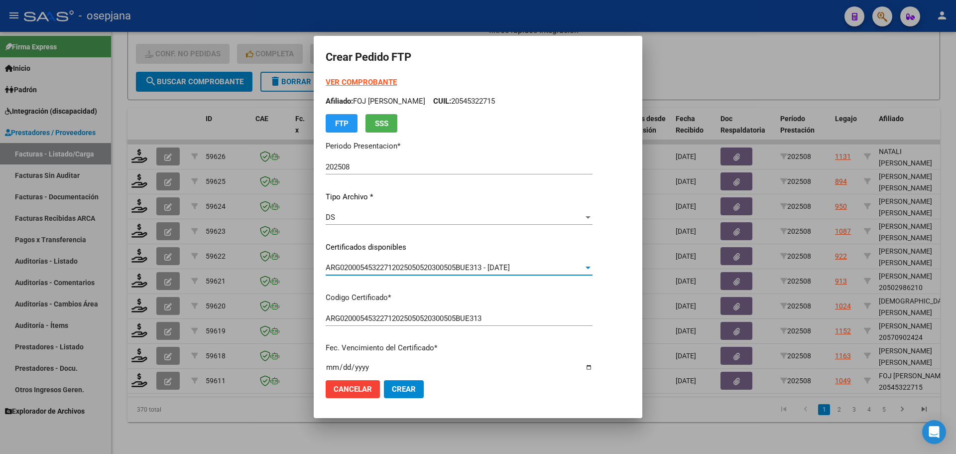
click at [374, 82] on strong "VER COMPROBANTE" at bounding box center [361, 82] width 71 height 9
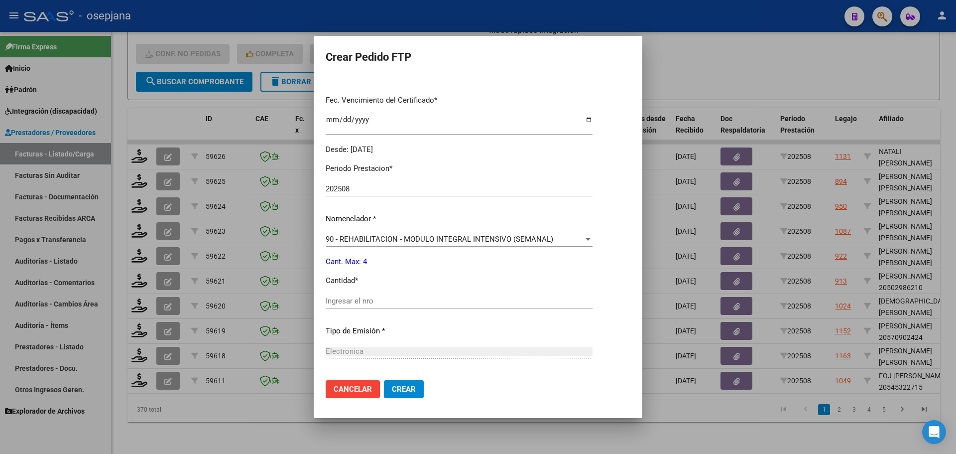
scroll to position [249, 0]
drag, startPoint x: 354, startPoint y: 285, endPoint x: 334, endPoint y: 317, distance: 37.3
click at [346, 301] on div "Periodo Prestacion * 202508 Ingresar el Periodo Prestacion Nomenclador * 90 - R…" at bounding box center [459, 311] width 267 height 314
click at [338, 298] on input "Ingresar el nro" at bounding box center [459, 299] width 267 height 9
type input "4"
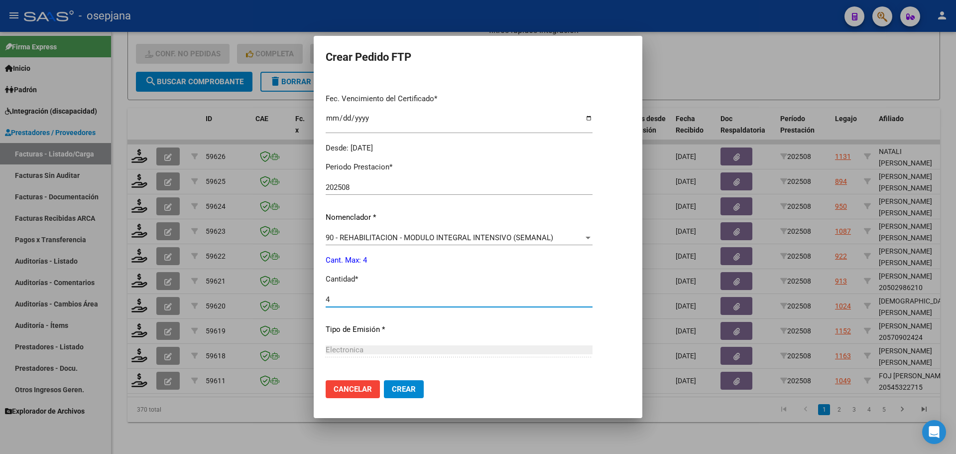
click at [402, 391] on span "Crear" at bounding box center [404, 388] width 24 height 9
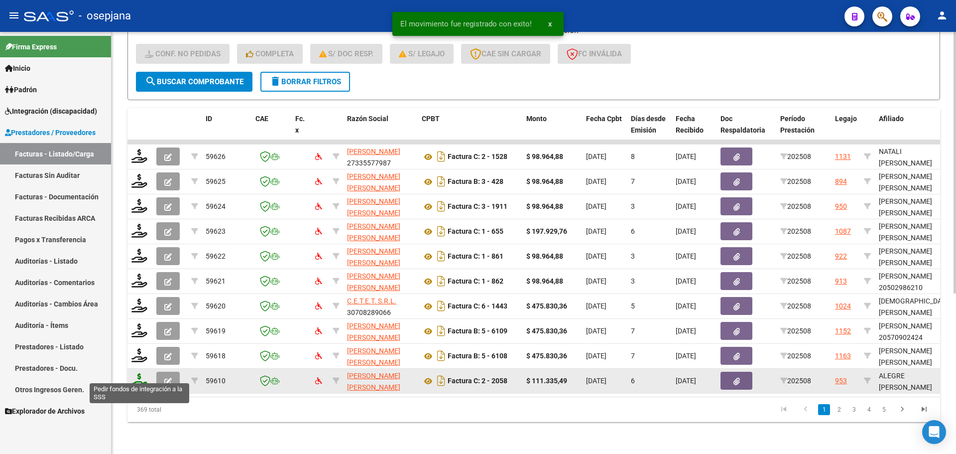
click at [136, 373] on icon at bounding box center [139, 380] width 16 height 14
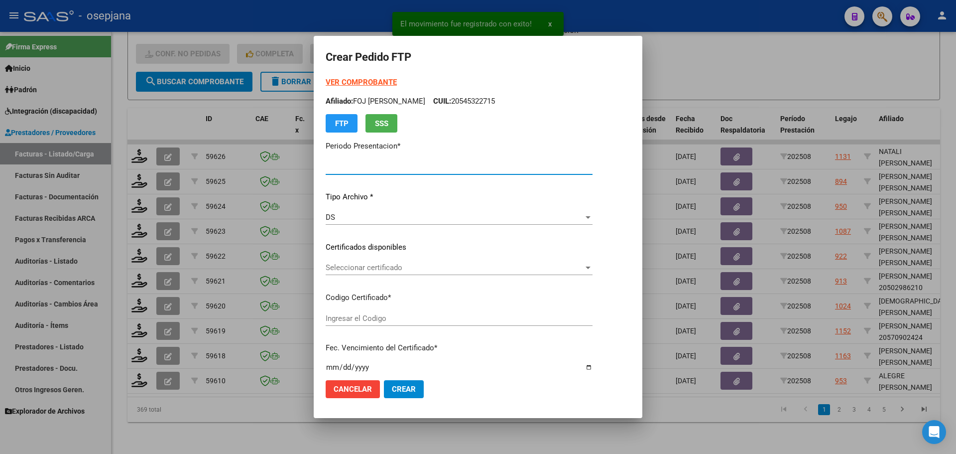
type input "202508"
type input "$ 111.335,49"
type input "ARG02000558754942023110920281109BS436"
type input "[DATE]"
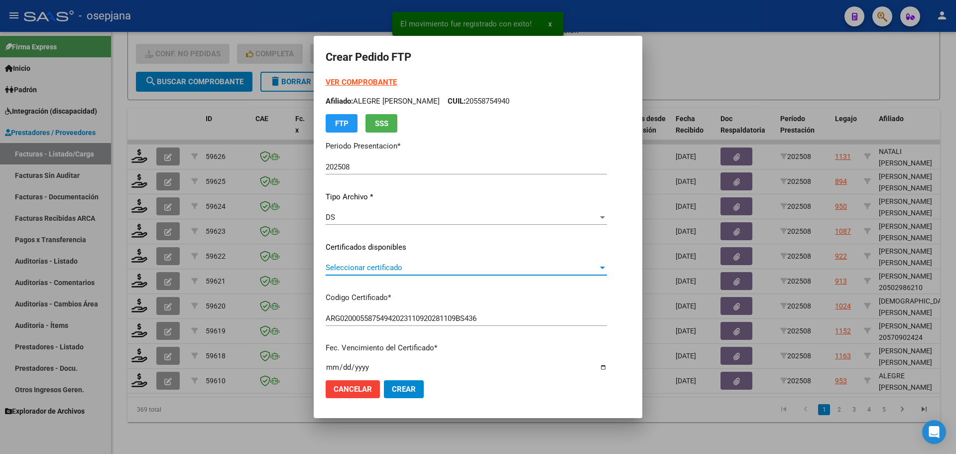
click at [376, 265] on span "Seleccionar certificado" at bounding box center [462, 267] width 272 height 9
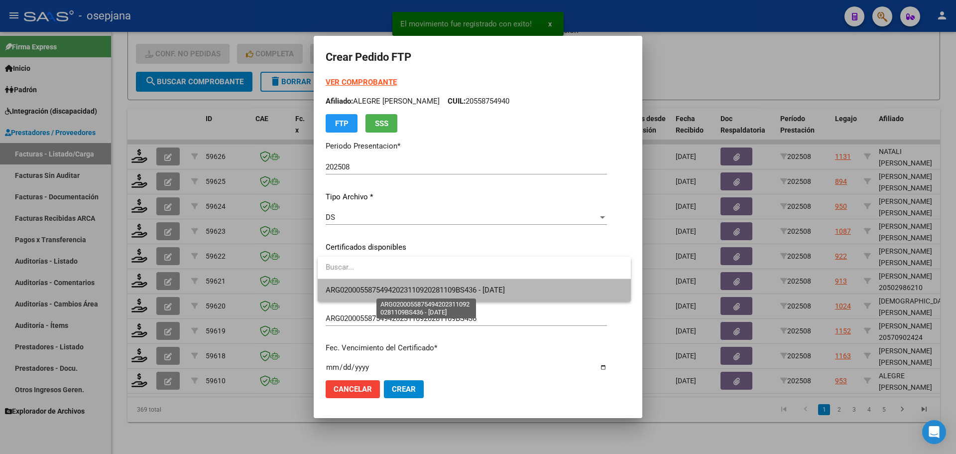
click at [380, 291] on span "ARG02000558754942023110920281109BS436 - [DATE]" at bounding box center [415, 289] width 179 height 9
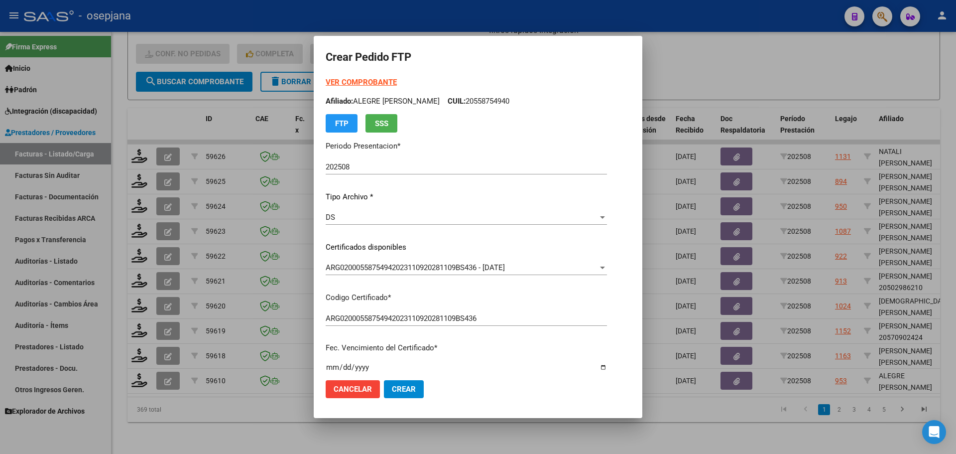
click at [388, 87] on strong "VER COMPROBANTE" at bounding box center [361, 82] width 71 height 9
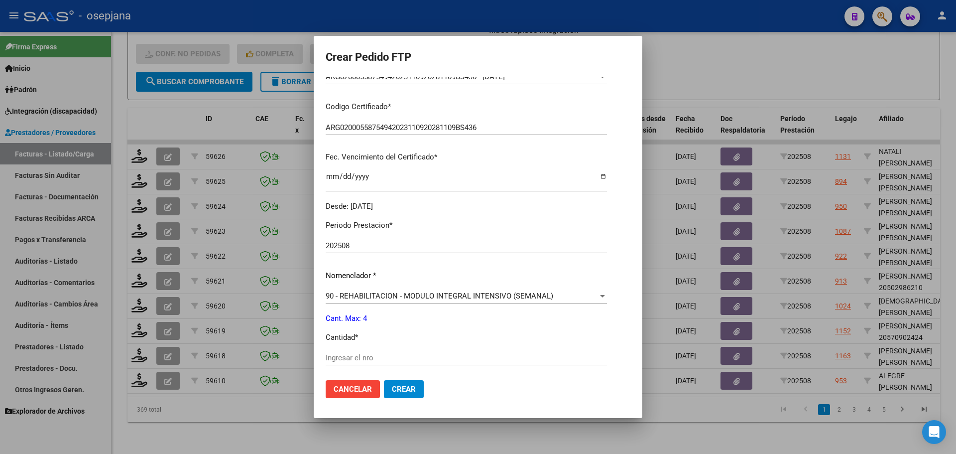
scroll to position [249, 0]
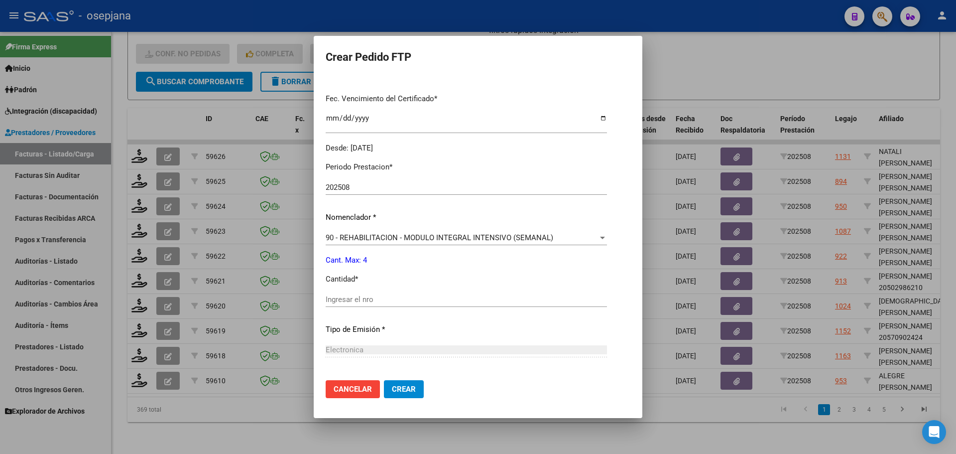
click at [334, 296] on input "Ingresar el nro" at bounding box center [466, 299] width 281 height 9
type input "4"
click at [397, 386] on span "Crear" at bounding box center [404, 388] width 24 height 9
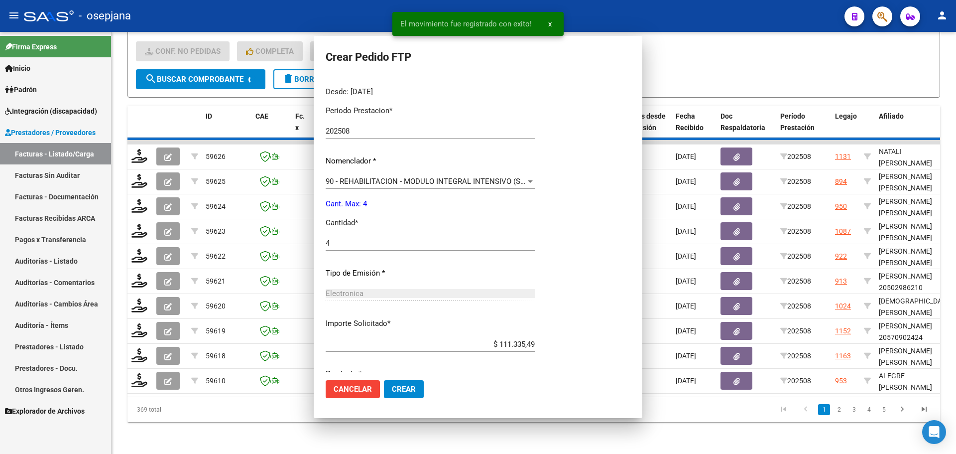
scroll to position [0, 0]
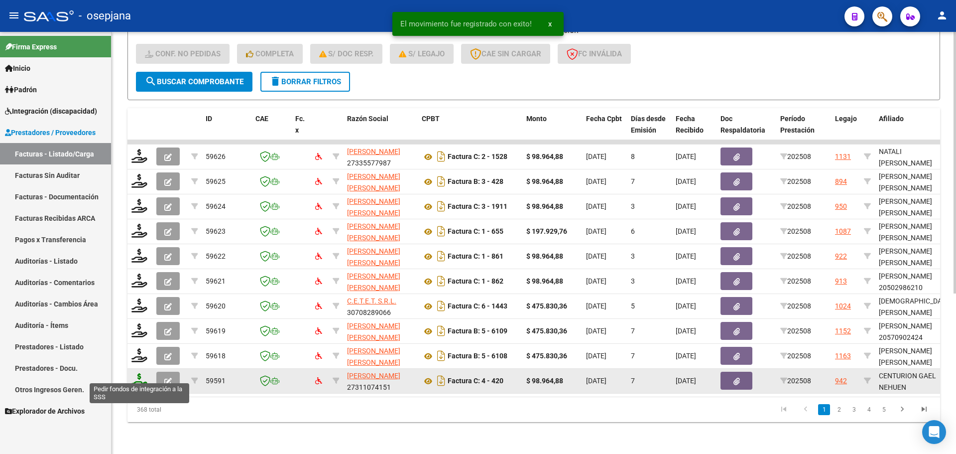
click at [140, 374] on icon at bounding box center [139, 380] width 16 height 14
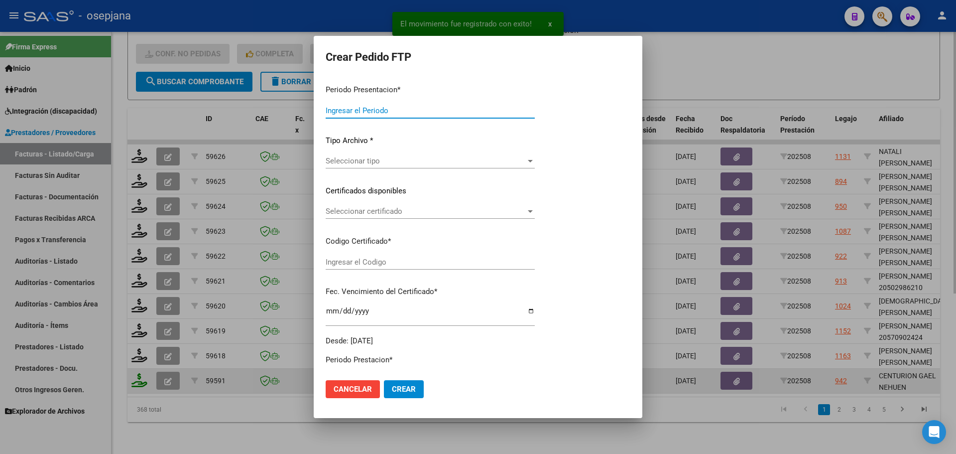
type input "202508"
type input "$ 98.964,88"
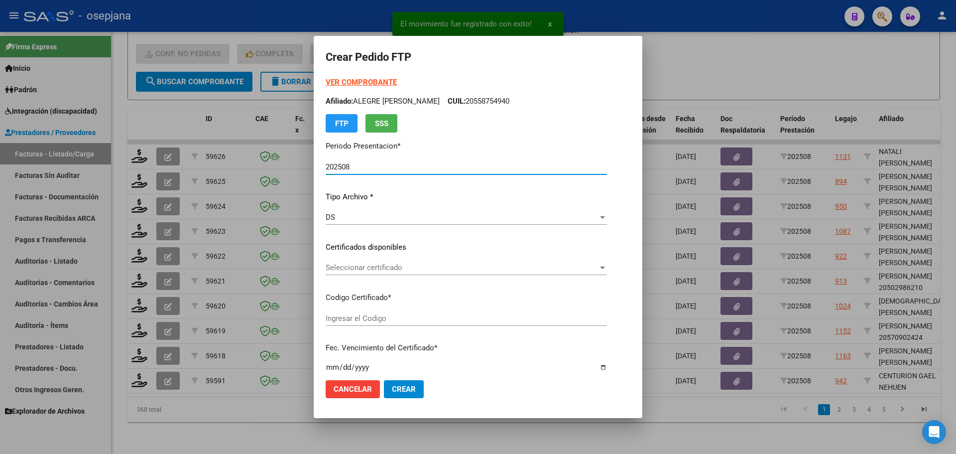
type input "ARG02000526141912023112920331129BSAS311"
type input "[DATE]"
click at [397, 261] on div "Seleccionar certificado Seleccionar certificado" at bounding box center [470, 267] width 289 height 15
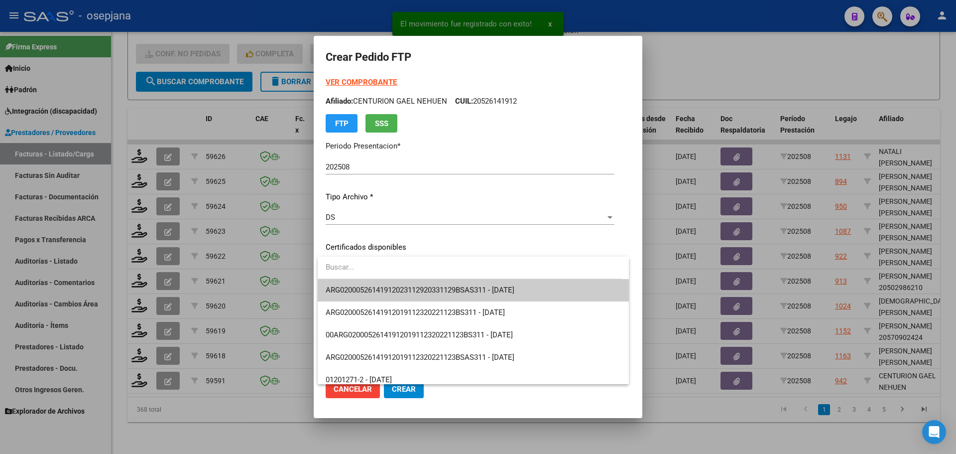
click at [403, 284] on span "ARG02000526141912023112920331129BSAS311 - [DATE]" at bounding box center [473, 290] width 295 height 22
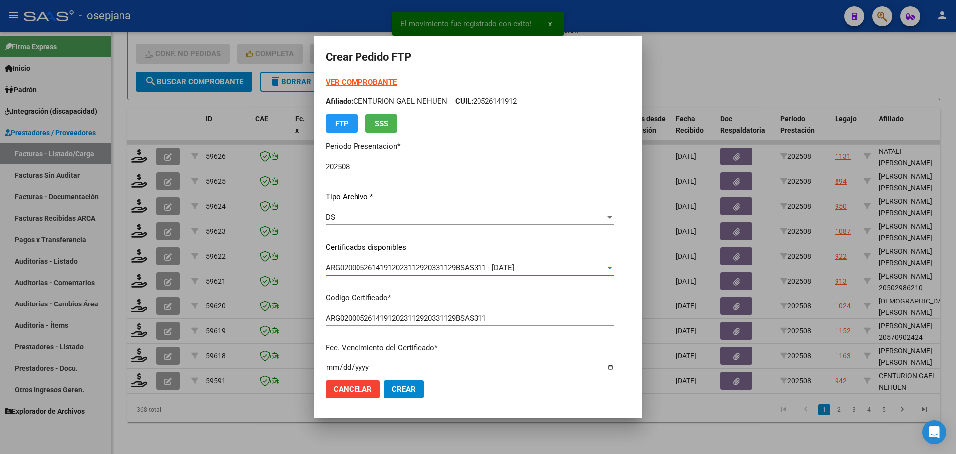
click at [378, 78] on strong "VER COMPROBANTE" at bounding box center [361, 82] width 71 height 9
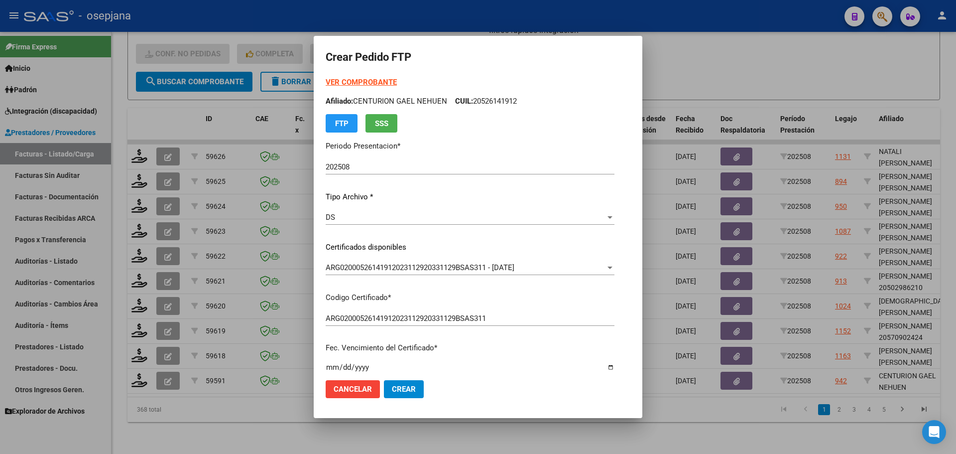
scroll to position [299, 0]
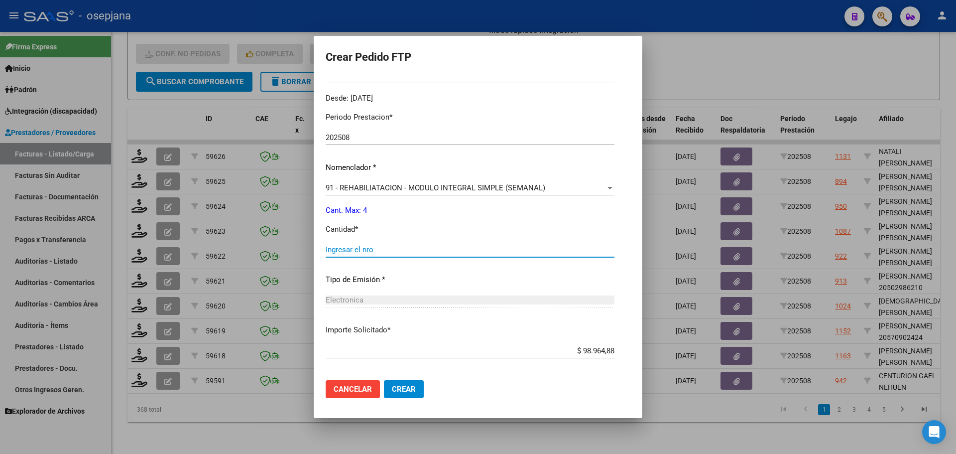
click at [357, 245] on input "Ingresar el nro" at bounding box center [470, 249] width 289 height 9
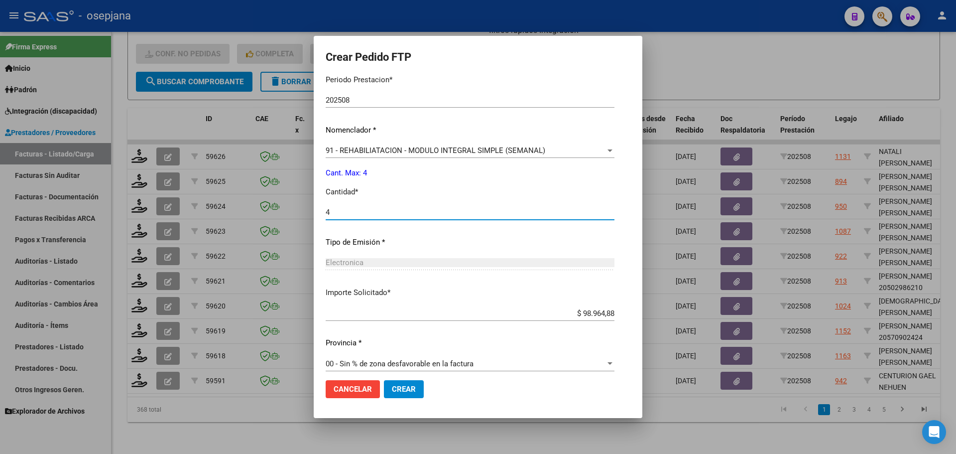
scroll to position [345, 0]
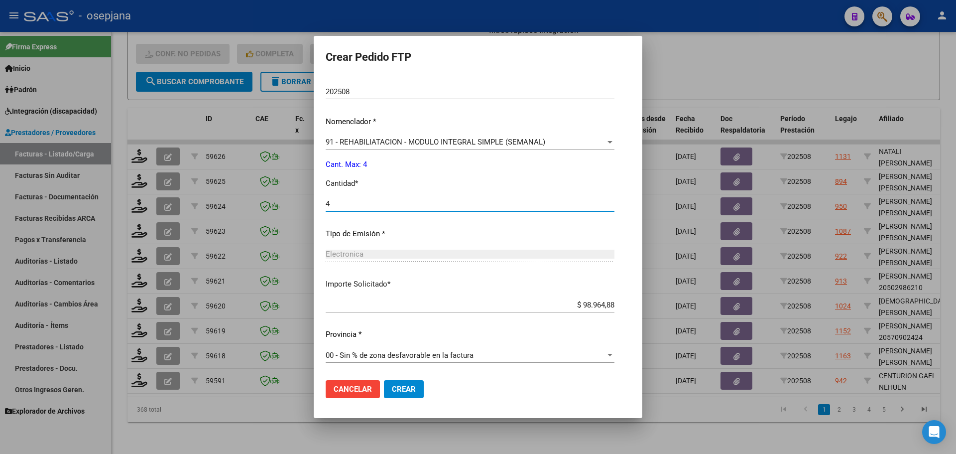
type input "4"
click at [399, 393] on button "Crear" at bounding box center [404, 389] width 40 height 18
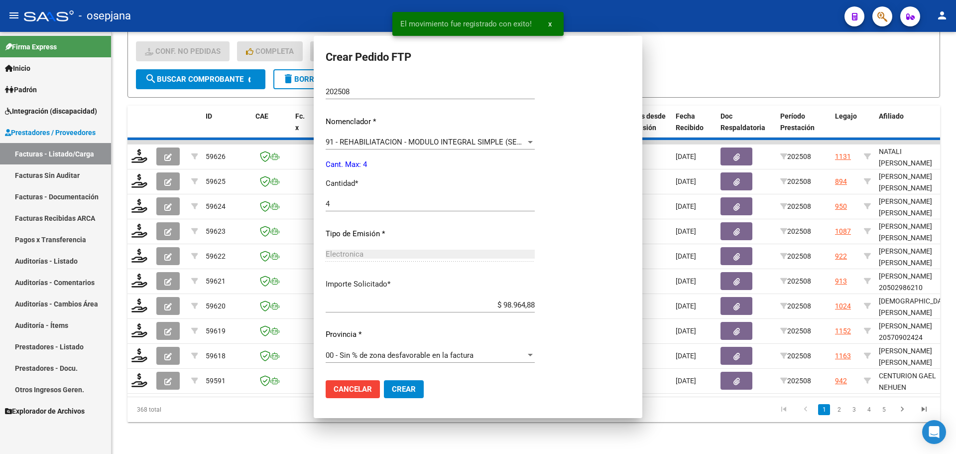
scroll to position [0, 0]
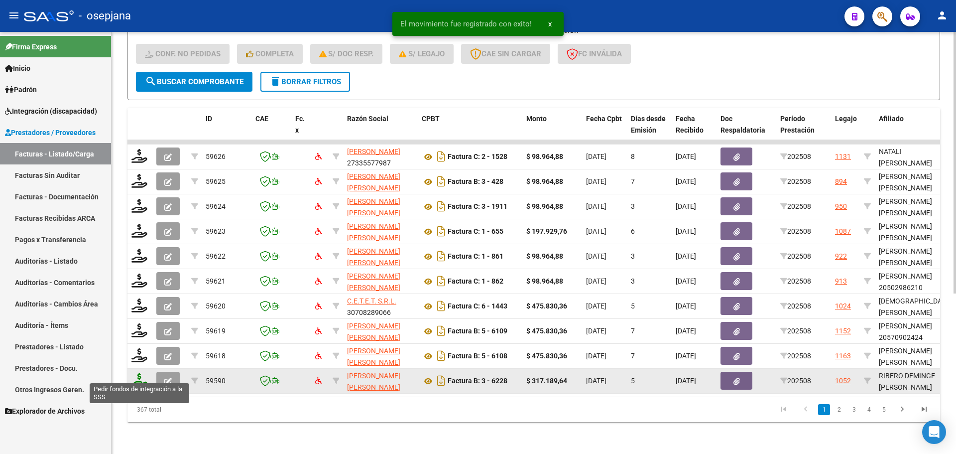
click at [142, 375] on icon at bounding box center [139, 380] width 16 height 14
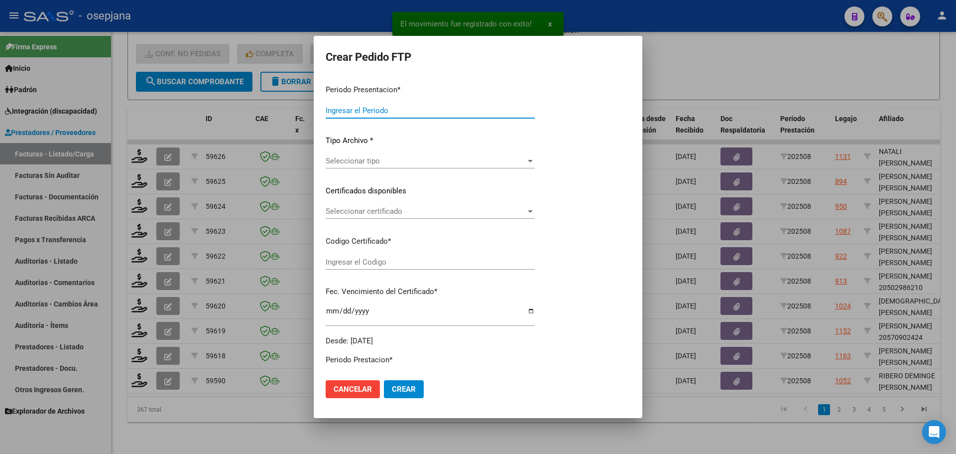
type input "202508"
type input "$ 317.189,64"
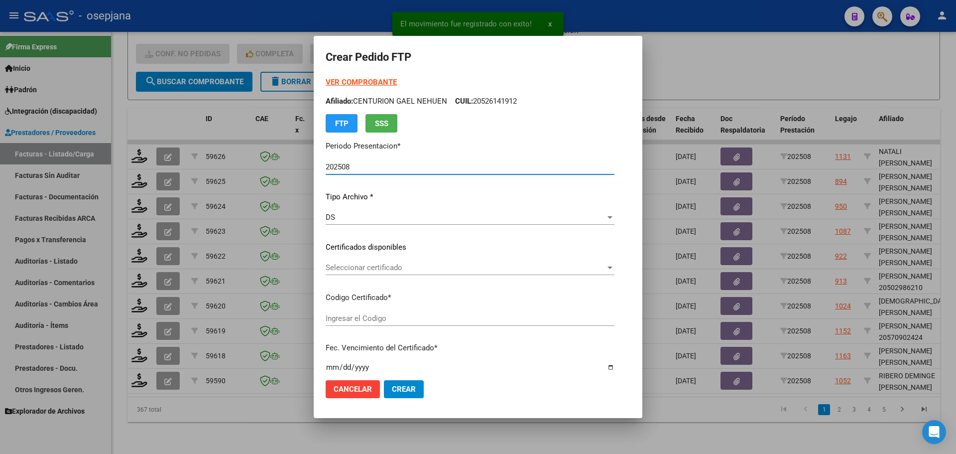
type input "ARG02000487892192019092620250926BSAS427"
type input "[DATE]"
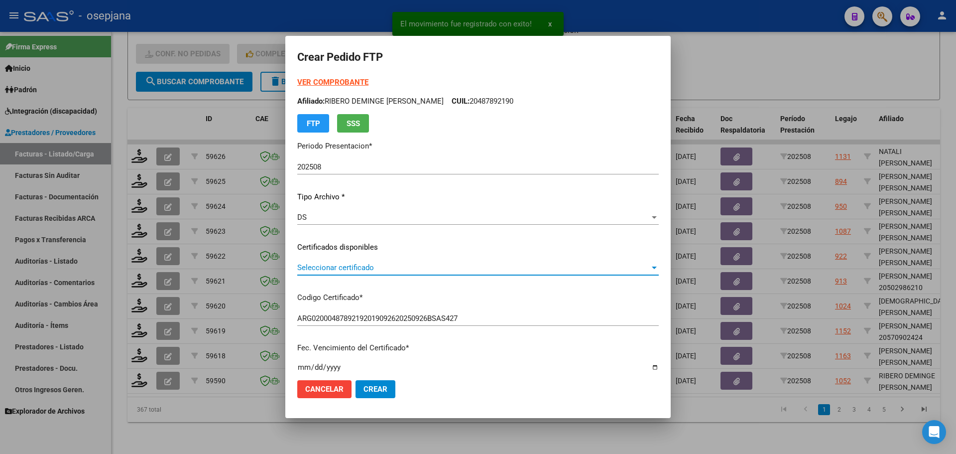
click at [388, 266] on span "Seleccionar certificado" at bounding box center [473, 267] width 353 height 9
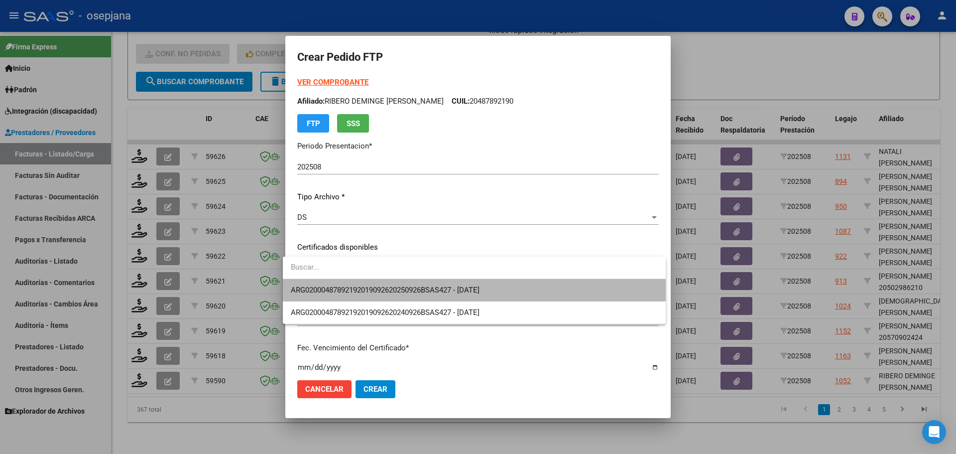
click at [389, 281] on span "ARG02000487892192019092620250926BSAS427 - [DATE]" at bounding box center [474, 290] width 367 height 22
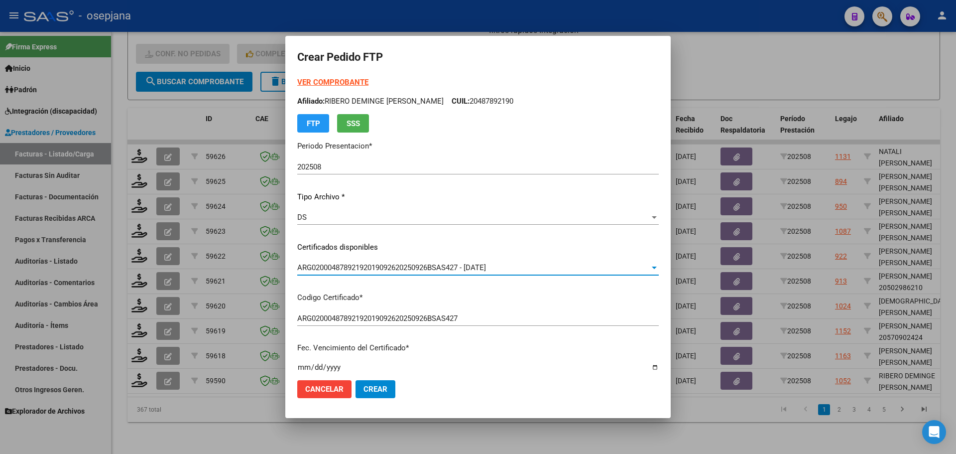
click at [331, 78] on strong "VER COMPROBANTE" at bounding box center [332, 82] width 71 height 9
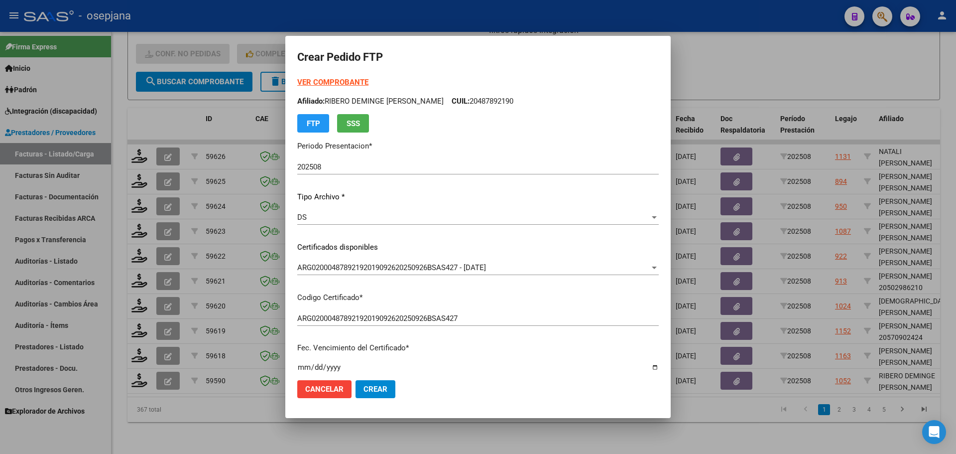
scroll to position [299, 0]
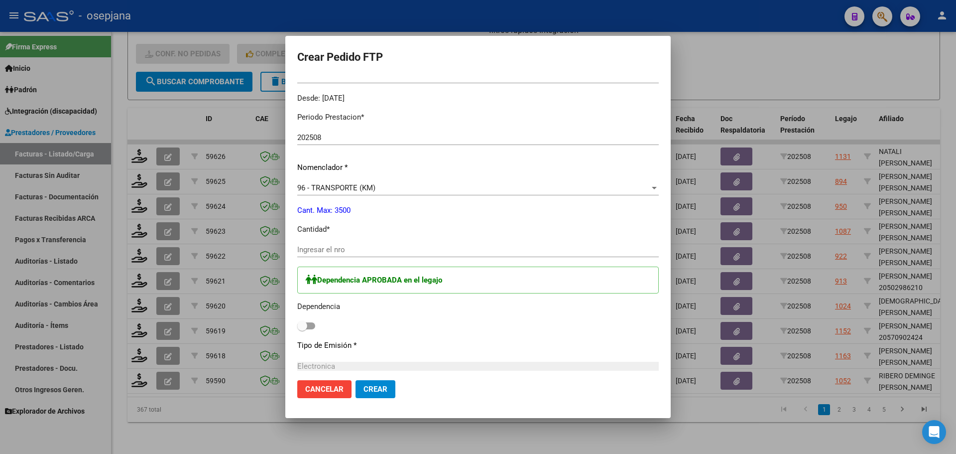
click at [336, 252] on input "Ingresar el nro" at bounding box center [478, 249] width 362 height 9
type input "586"
click at [297, 327] on span at bounding box center [302, 326] width 10 height 10
click at [302, 329] on input "checkbox" at bounding box center [302, 329] width 0 height 0
checkbox input "true"
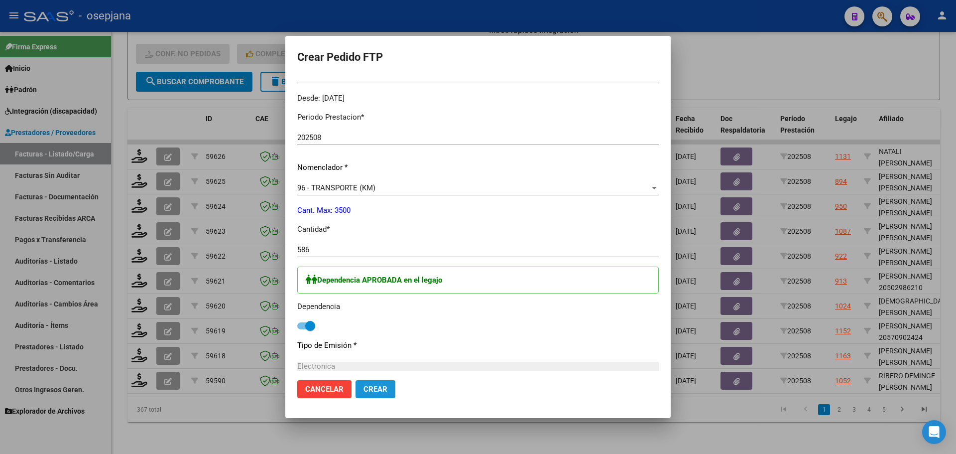
click at [370, 386] on span "Crear" at bounding box center [376, 388] width 24 height 9
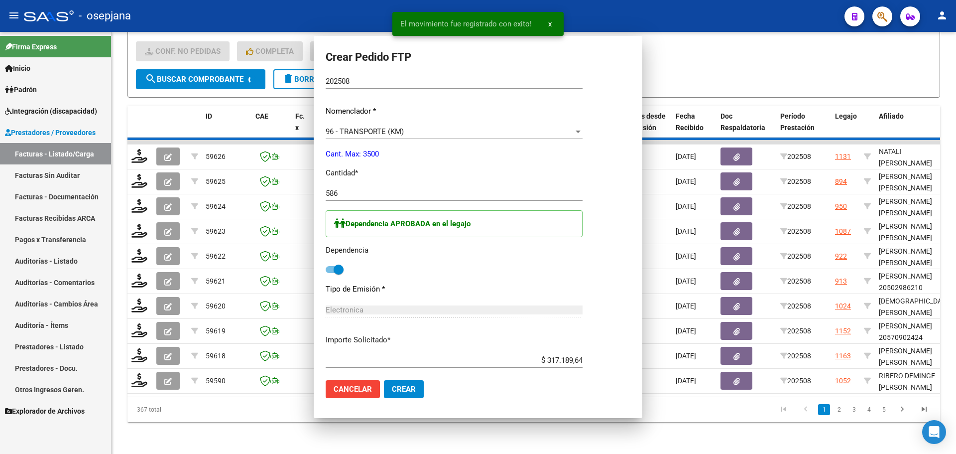
scroll to position [243, 0]
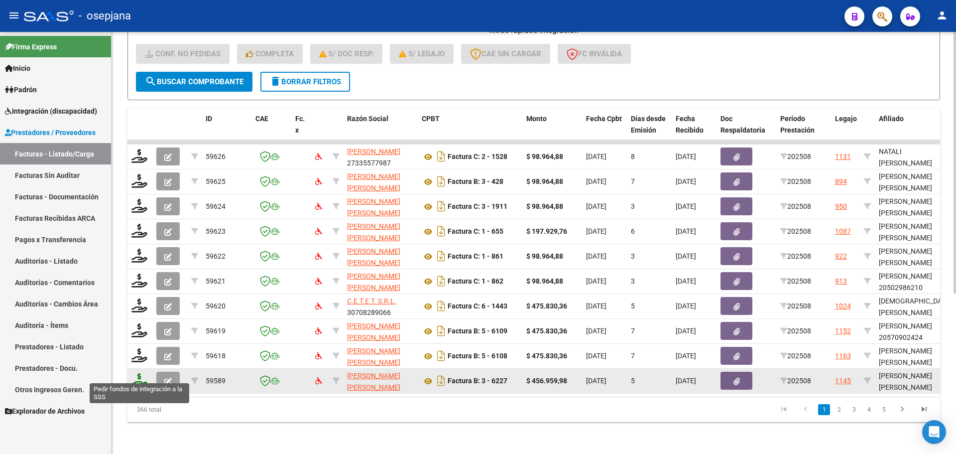
click at [138, 373] on icon at bounding box center [139, 380] width 16 height 14
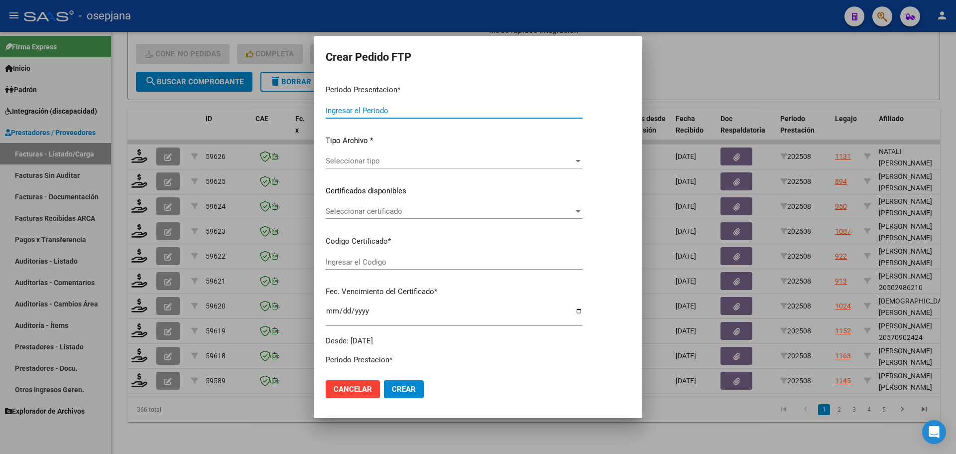
type input "202508"
type input "$ 456.959,98"
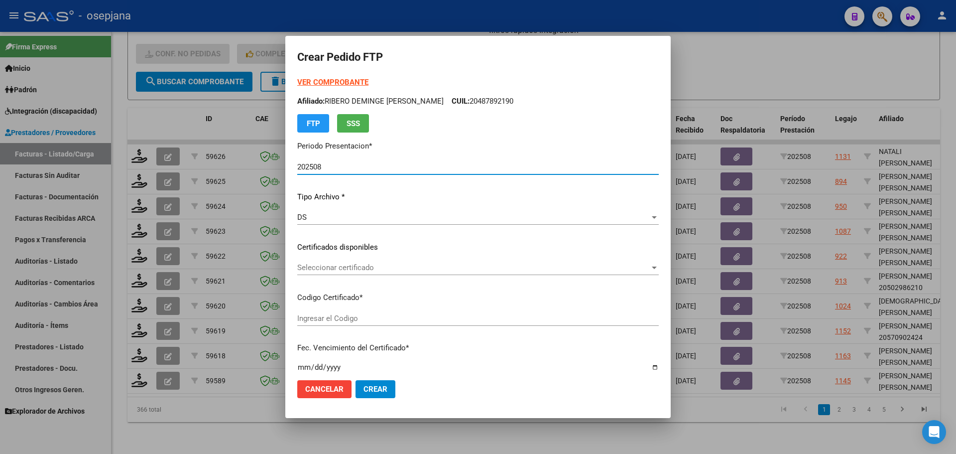
type input "ARG01000493788852019073120250731BSAS436"
type input "[DATE]"
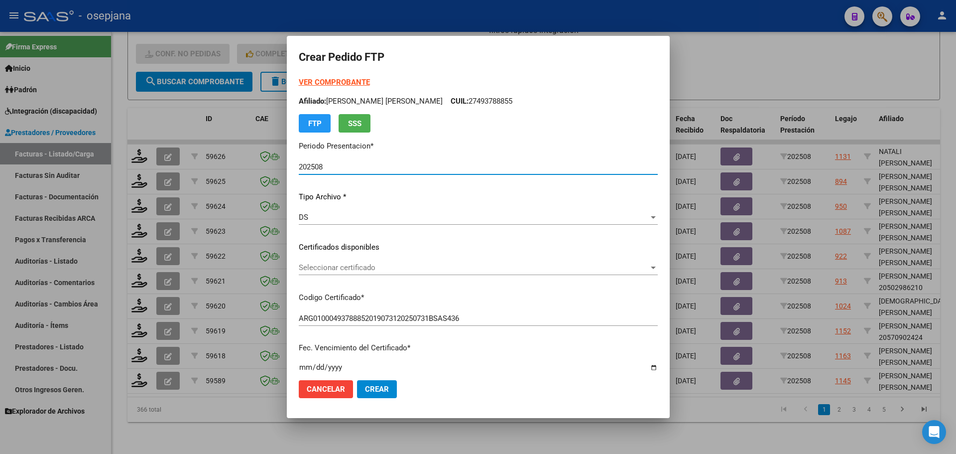
click at [383, 265] on span "Seleccionar certificado" at bounding box center [474, 267] width 350 height 9
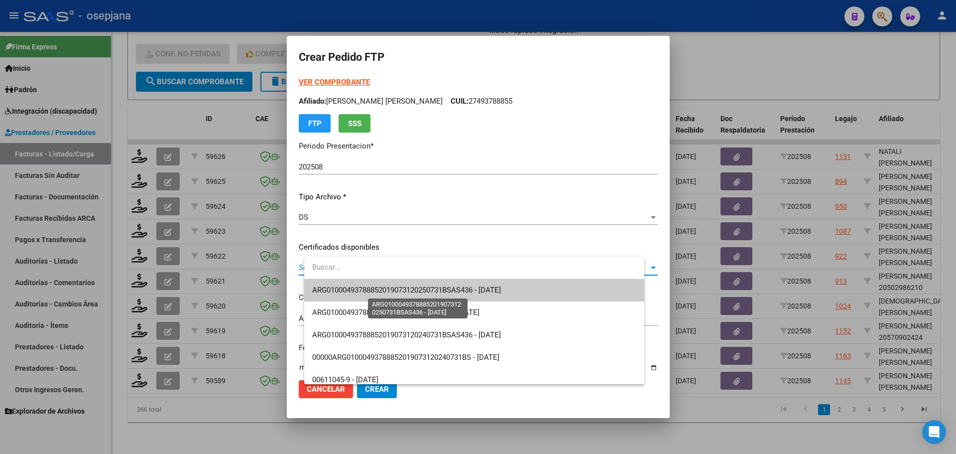
click at [386, 287] on span "ARG01000493788852019073120250731BSAS436 - [DATE]" at bounding box center [406, 289] width 189 height 9
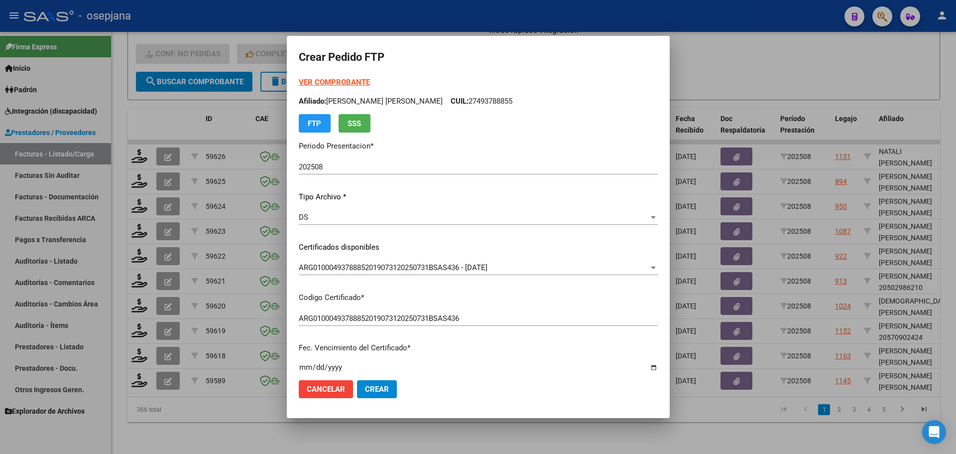
click at [352, 77] on div "VER COMPROBANTE ARCA [PERSON_NAME] Afiliado: [PERSON_NAME] [PERSON_NAME] CUIL: …" at bounding box center [478, 105] width 359 height 56
click at [352, 81] on strong "VER COMPROBANTE" at bounding box center [334, 82] width 71 height 9
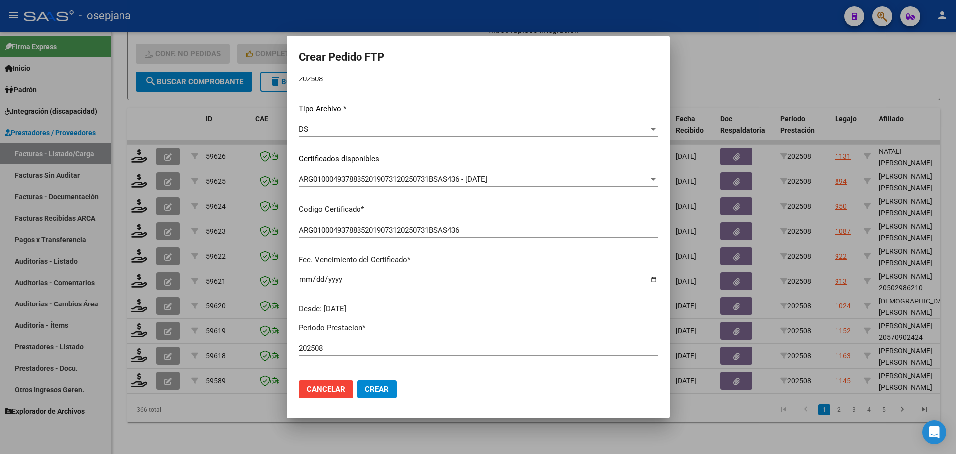
scroll to position [299, 0]
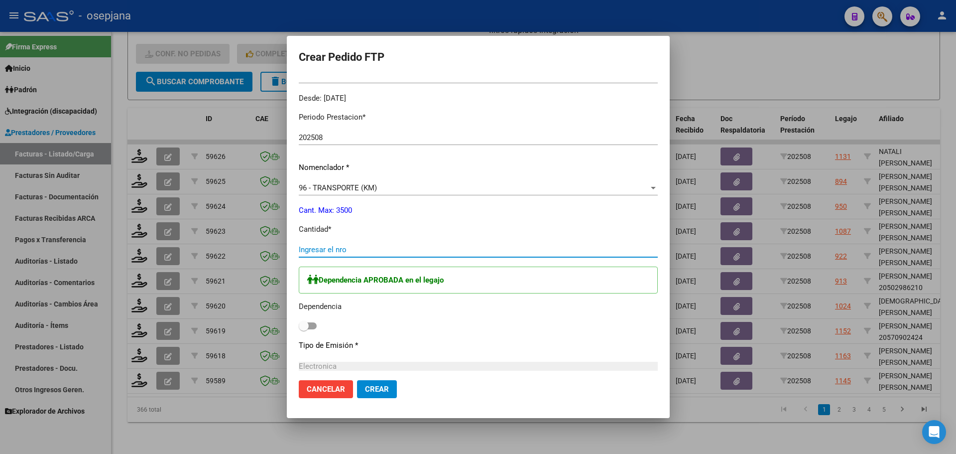
click at [350, 253] on input "Ingresar el nro" at bounding box center [478, 249] width 359 height 9
type input "625"
click at [316, 320] on label at bounding box center [308, 326] width 18 height 12
click at [304, 329] on input "checkbox" at bounding box center [303, 329] width 0 height 0
checkbox input "true"
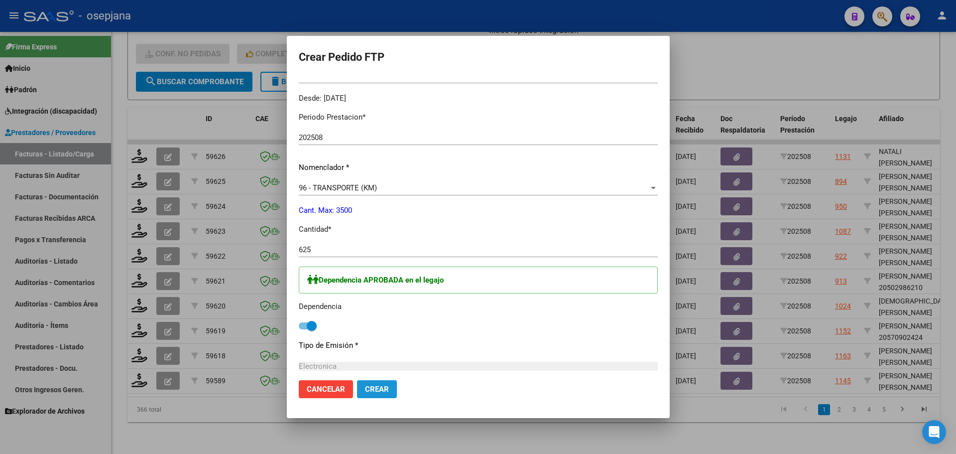
click at [389, 393] on span "Crear" at bounding box center [377, 388] width 24 height 9
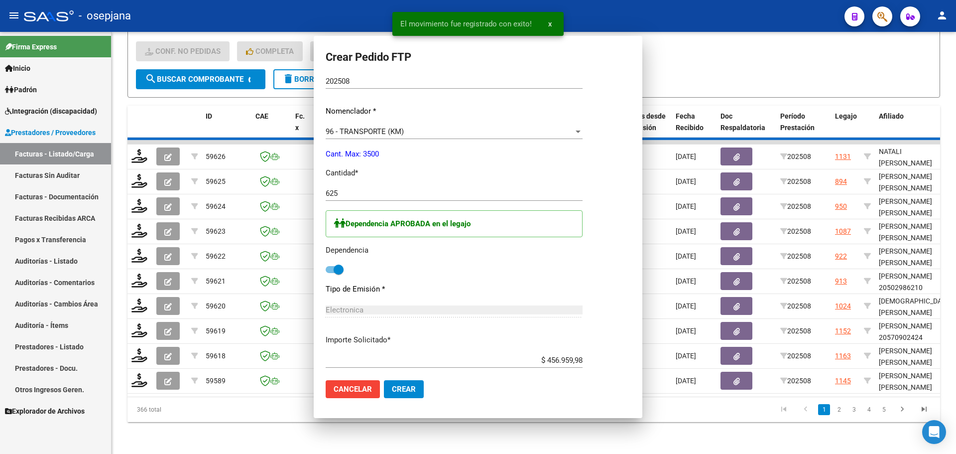
scroll to position [243, 0]
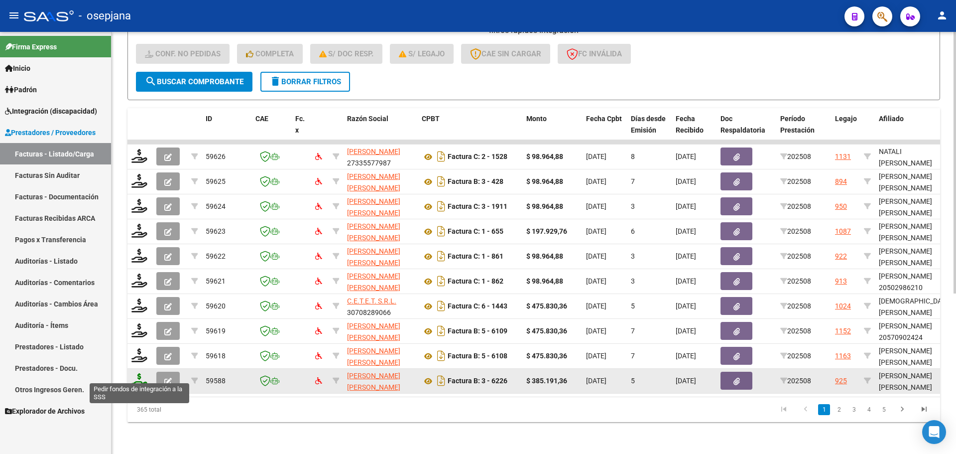
click at [140, 374] on icon at bounding box center [139, 380] width 16 height 14
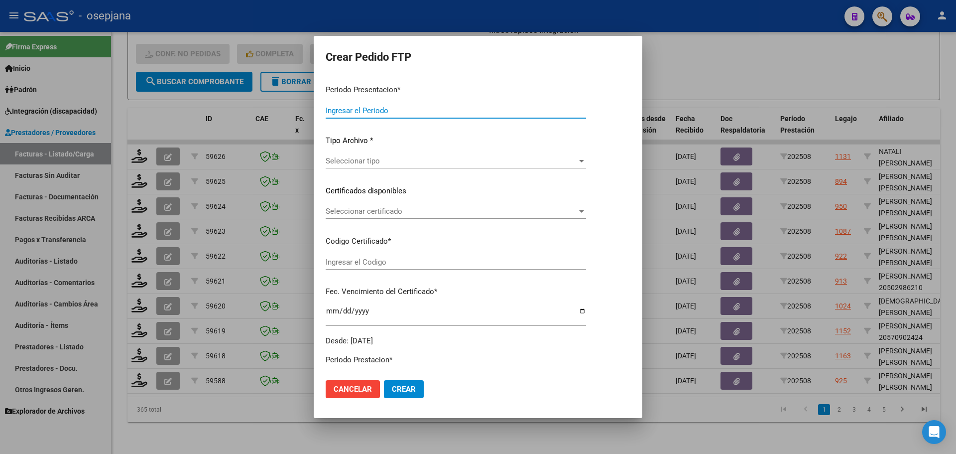
type input "202508"
type input "$ 385.191,36"
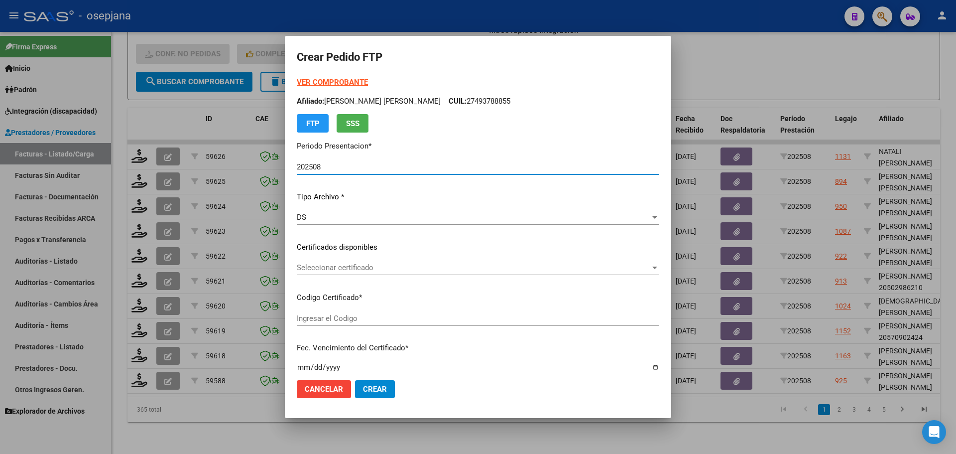
type input "ARG01000570944642025031220300312BSAS313"
type input "[DATE]"
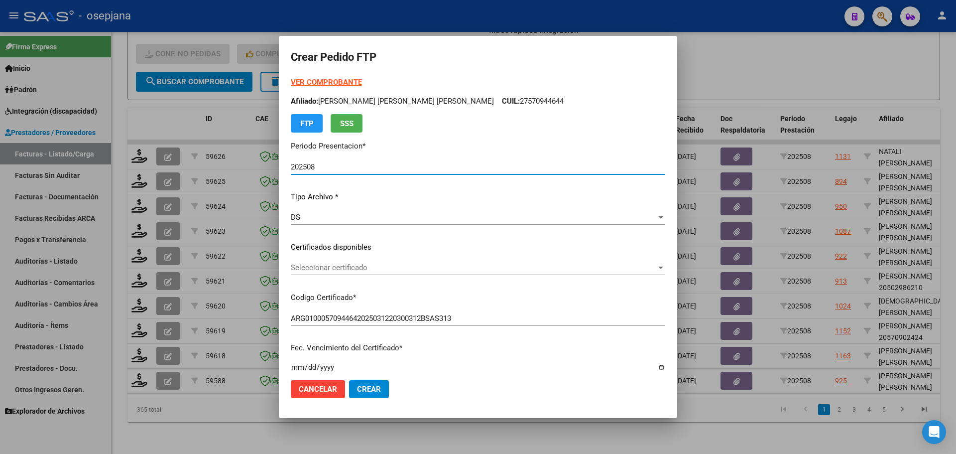
click at [359, 272] on div "Seleccionar certificado Seleccionar certificado" at bounding box center [478, 267] width 375 height 15
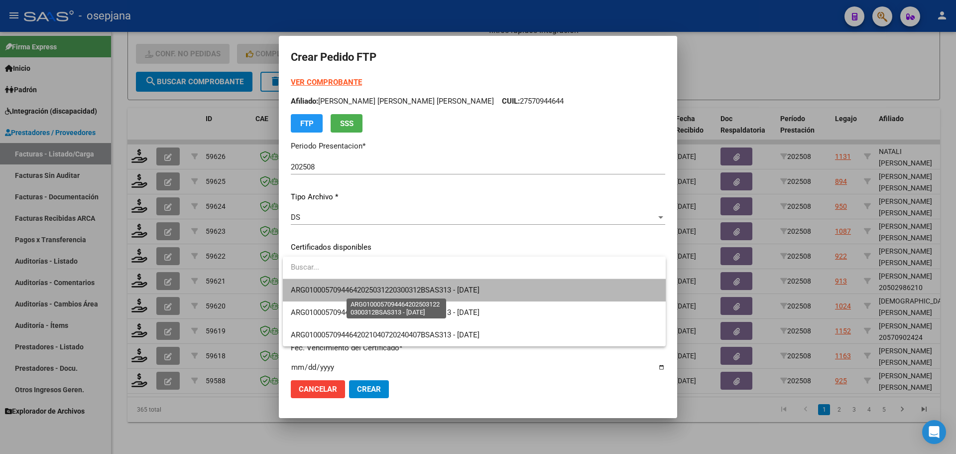
click at [358, 285] on span "ARG01000570944642025031220300312BSAS313 - [DATE]" at bounding box center [385, 289] width 189 height 9
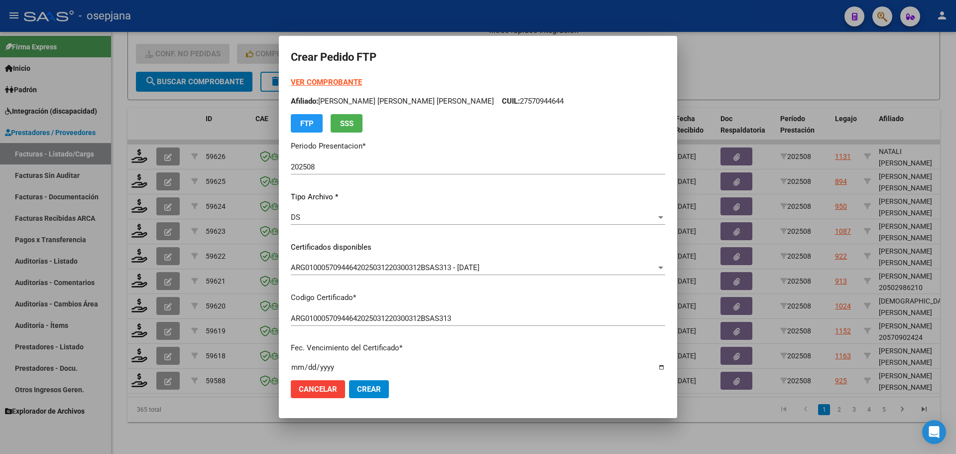
click at [337, 81] on strong "VER COMPROBANTE" at bounding box center [326, 82] width 71 height 9
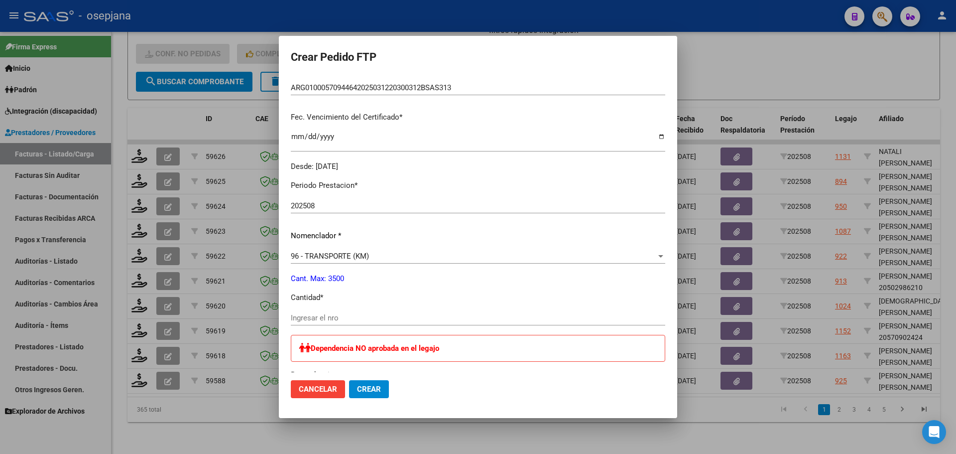
scroll to position [249, 0]
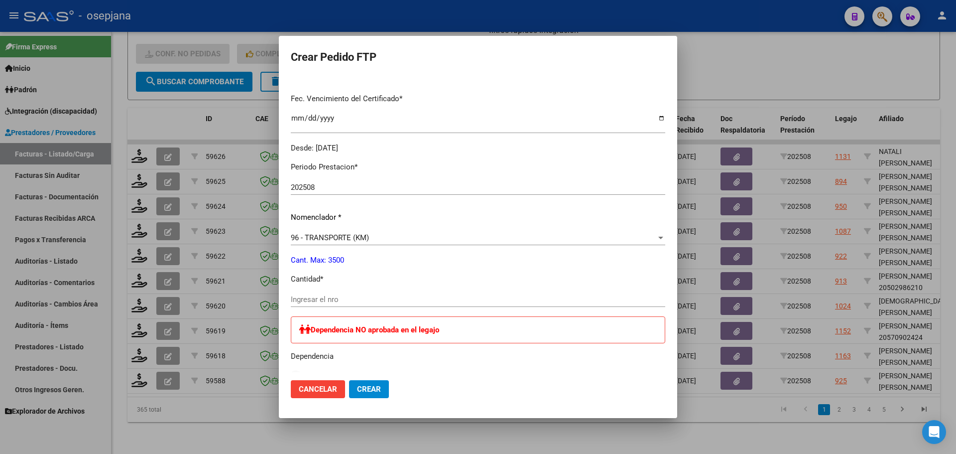
click at [340, 293] on div "Ingresar el nro" at bounding box center [478, 299] width 375 height 15
type input "711"
click at [371, 389] on span "Crear" at bounding box center [369, 388] width 24 height 9
